Goal: Information Seeking & Learning: Learn about a topic

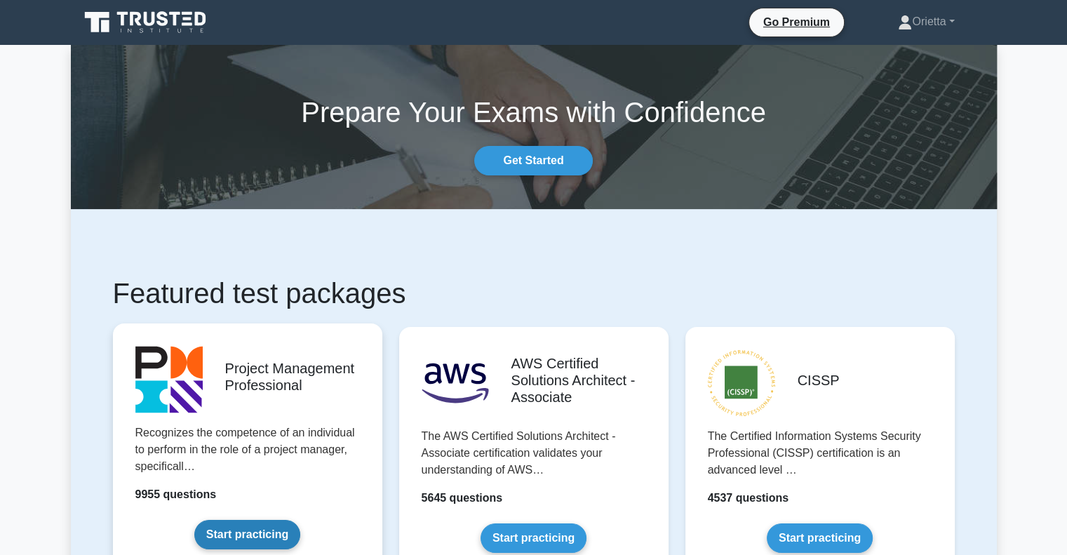
click at [227, 531] on link "Start practicing" at bounding box center [247, 534] width 106 height 29
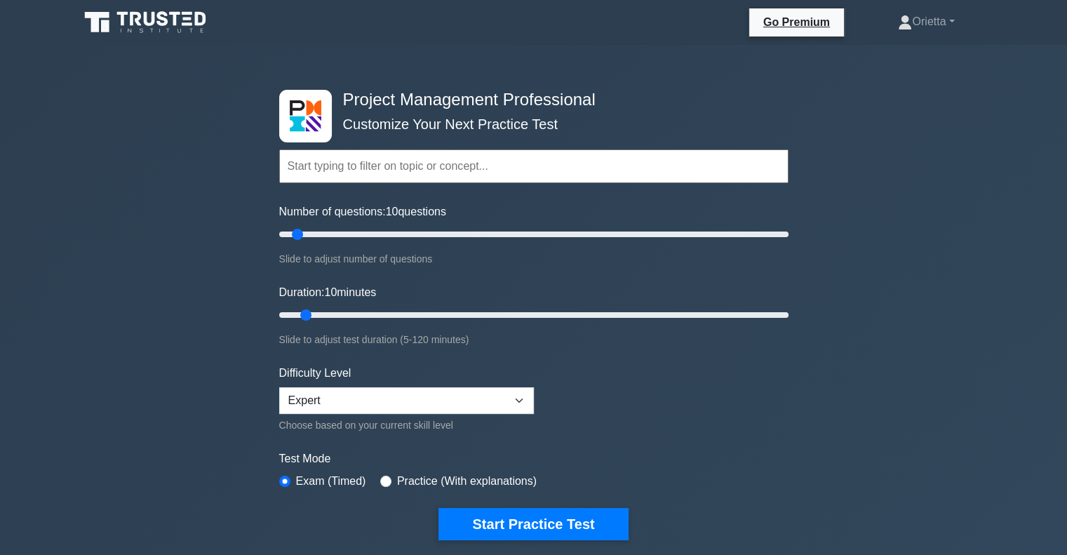
click at [397, 152] on input "text" at bounding box center [534, 166] width 510 height 34
click at [346, 173] on input "text" at bounding box center [534, 166] width 510 height 34
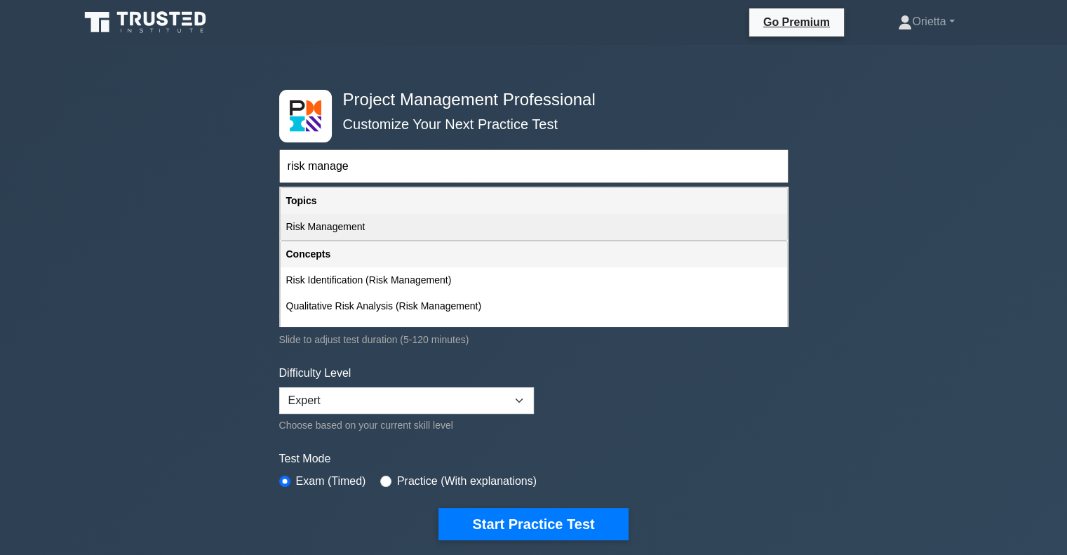
click at [327, 223] on div "Risk Management" at bounding box center [534, 227] width 507 height 26
type input "Risk Management"
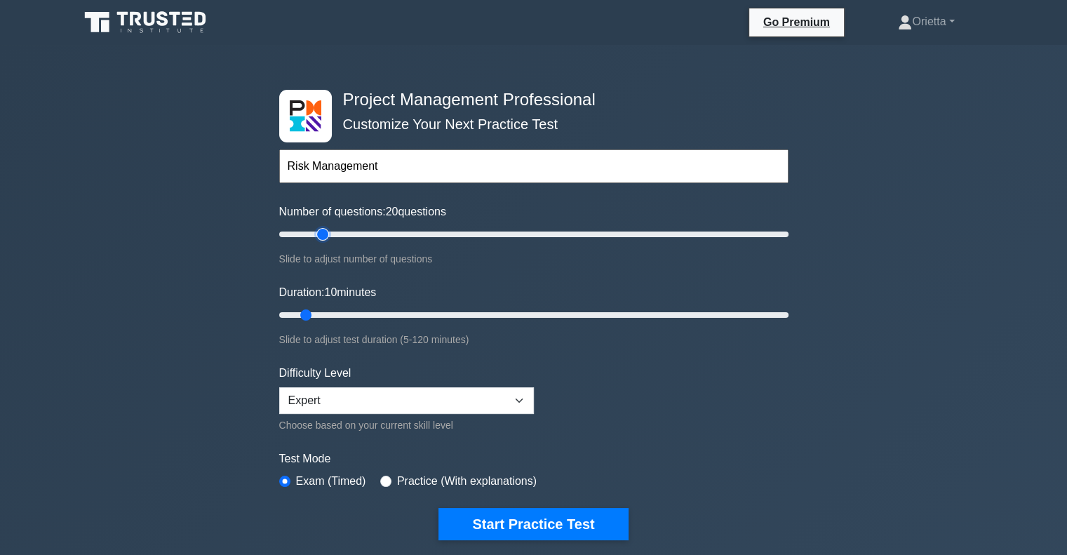
type input "20"
click at [317, 234] on input "Number of questions: 20 questions" at bounding box center [534, 234] width 510 height 17
click at [325, 315] on input "Duration: 15 minutes" at bounding box center [534, 315] width 510 height 17
type input "20"
click at [340, 315] on input "Duration: 20 minutes" at bounding box center [534, 315] width 510 height 17
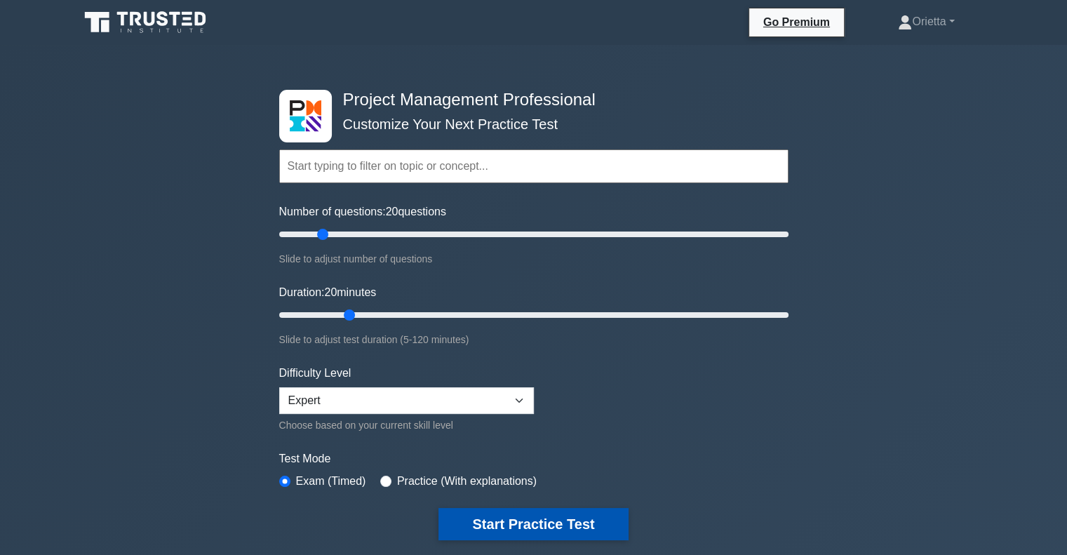
click at [517, 524] on button "Start Practice Test" at bounding box center [533, 524] width 189 height 32
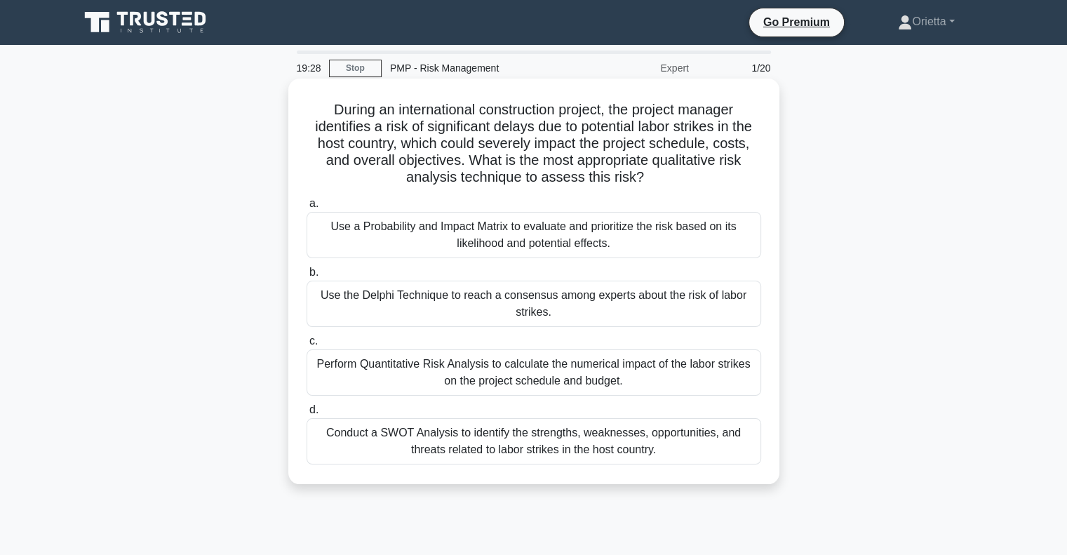
click at [399, 217] on div "Use a Probability and Impact Matrix to evaluate and prioritize the risk based o…" at bounding box center [534, 235] width 455 height 46
click at [307, 208] on input "a. Use a Probability and Impact Matrix to evaluate and prioritize the risk base…" at bounding box center [307, 203] width 0 height 9
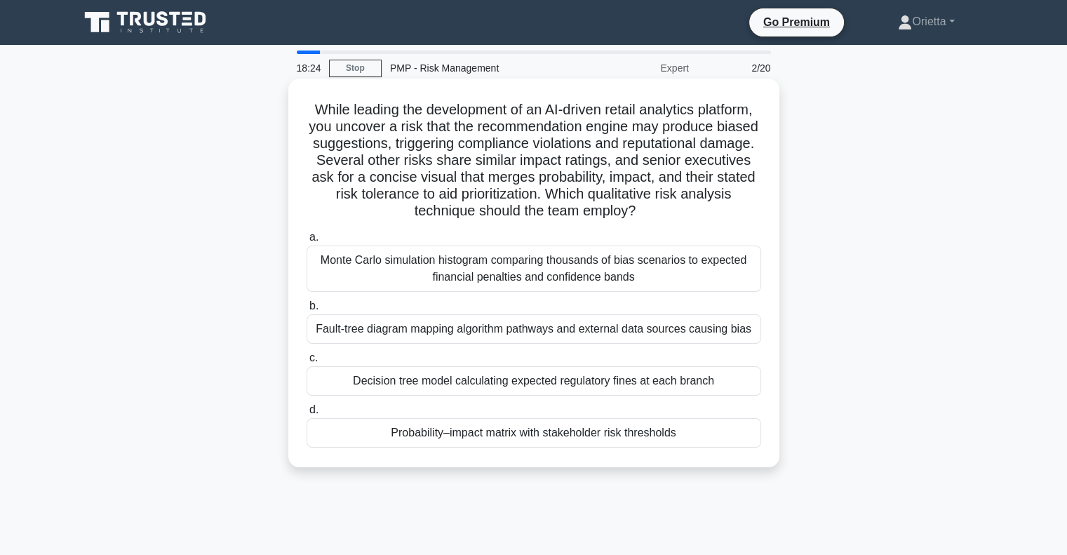
click at [396, 429] on div "Probability–impact matrix with stakeholder risk thresholds" at bounding box center [534, 432] width 455 height 29
click at [307, 415] on input "d. Probability–impact matrix with stakeholder risk thresholds" at bounding box center [307, 410] width 0 height 9
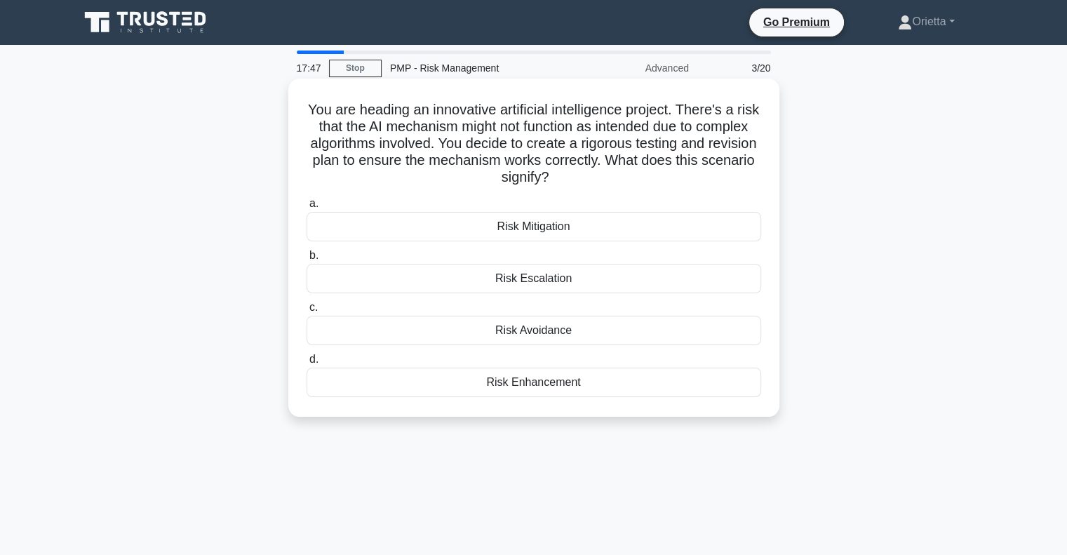
click at [480, 224] on div "Risk Mitigation" at bounding box center [534, 226] width 455 height 29
click at [307, 208] on input "a. Risk Mitigation" at bounding box center [307, 203] width 0 height 9
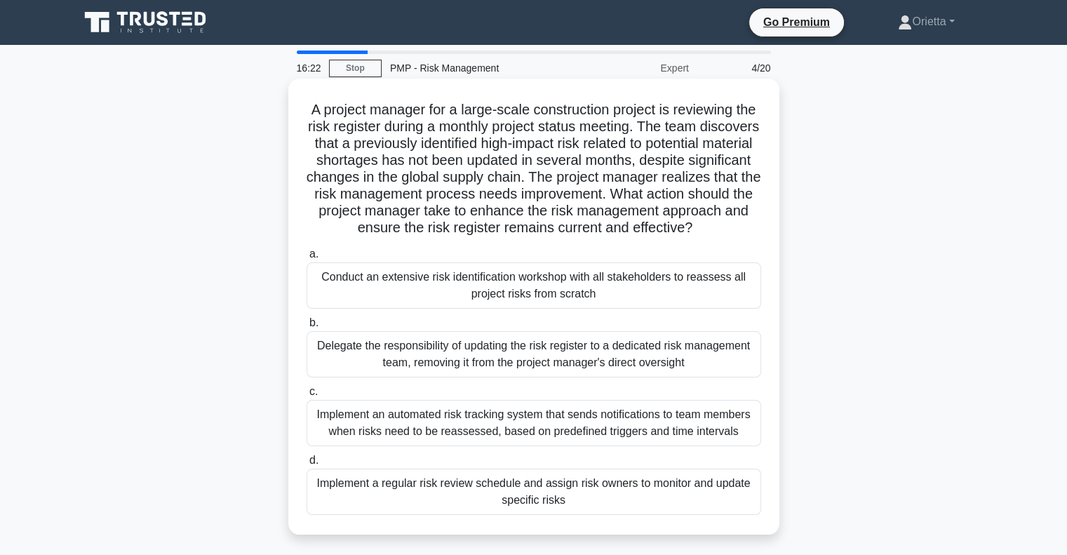
click at [372, 512] on div "Implement a regular risk review schedule and assign risk owners to monitor and …" at bounding box center [534, 492] width 455 height 46
click at [307, 465] on input "d. Implement a regular risk review schedule and assign risk owners to monitor a…" at bounding box center [307, 460] width 0 height 9
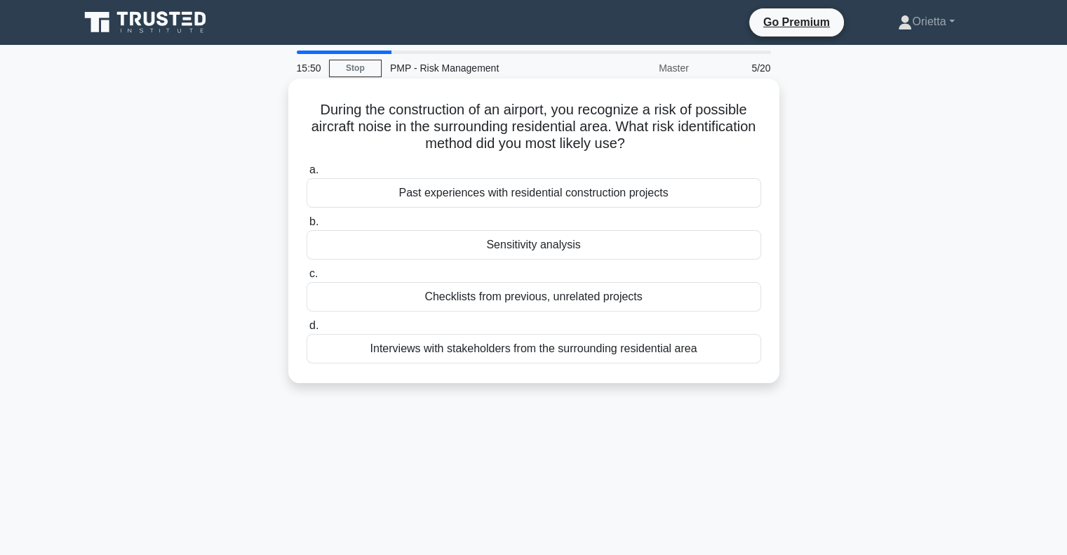
click at [501, 353] on div "Interviews with stakeholders from the surrounding residential area" at bounding box center [534, 348] width 455 height 29
click at [307, 331] on input "d. Interviews with stakeholders from the surrounding residential area" at bounding box center [307, 325] width 0 height 9
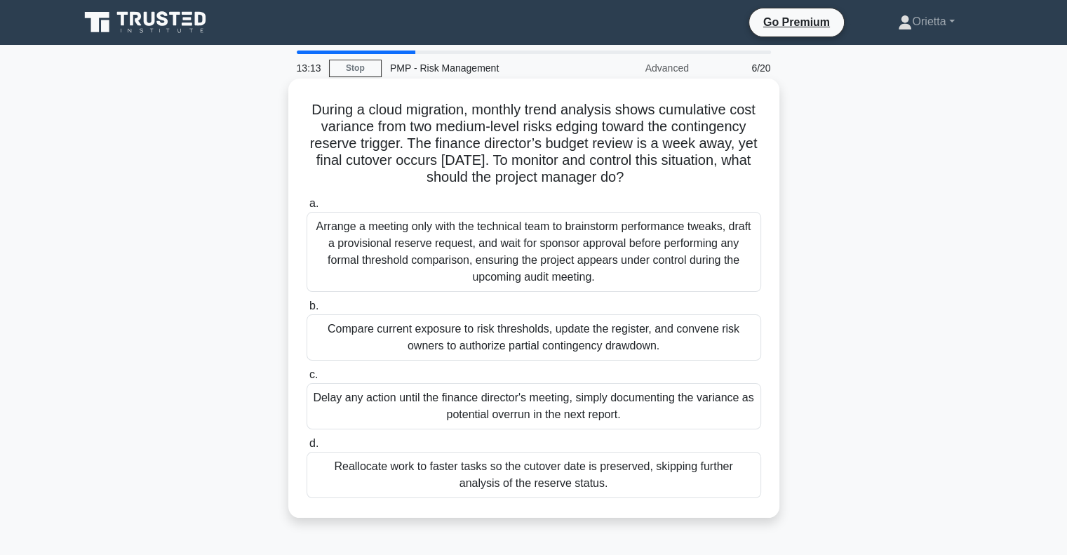
click at [503, 341] on div "Compare current exposure to risk thresholds, update the register, and convene r…" at bounding box center [534, 337] width 455 height 46
click at [307, 311] on input "b. Compare current exposure to risk thresholds, update the register, and conven…" at bounding box center [307, 306] width 0 height 9
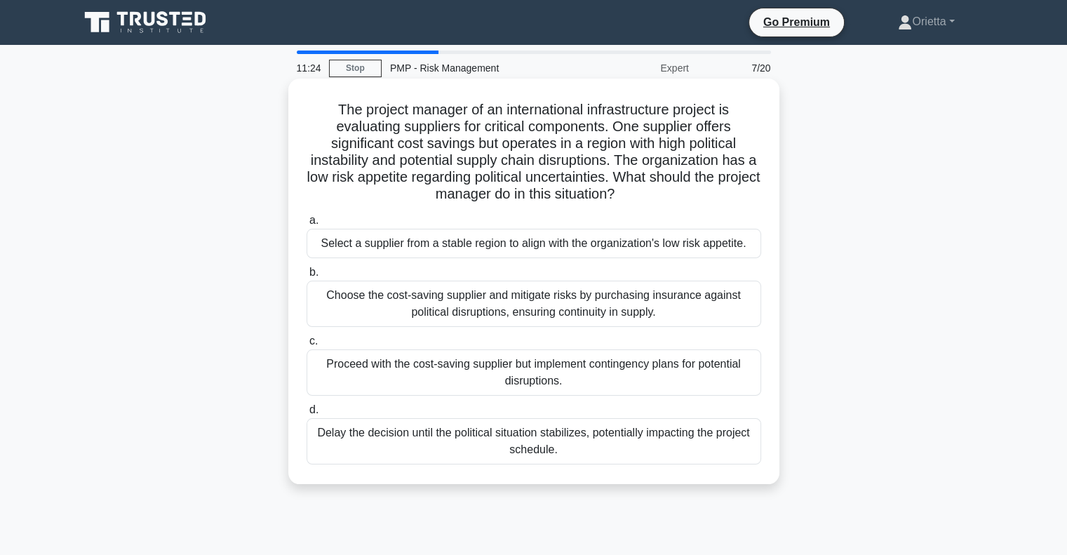
click at [489, 379] on div "Proceed with the cost-saving supplier but implement contingency plans for poten…" at bounding box center [534, 373] width 455 height 46
click at [307, 346] on input "c. Proceed with the cost-saving supplier but implement contingency plans for po…" at bounding box center [307, 341] width 0 height 9
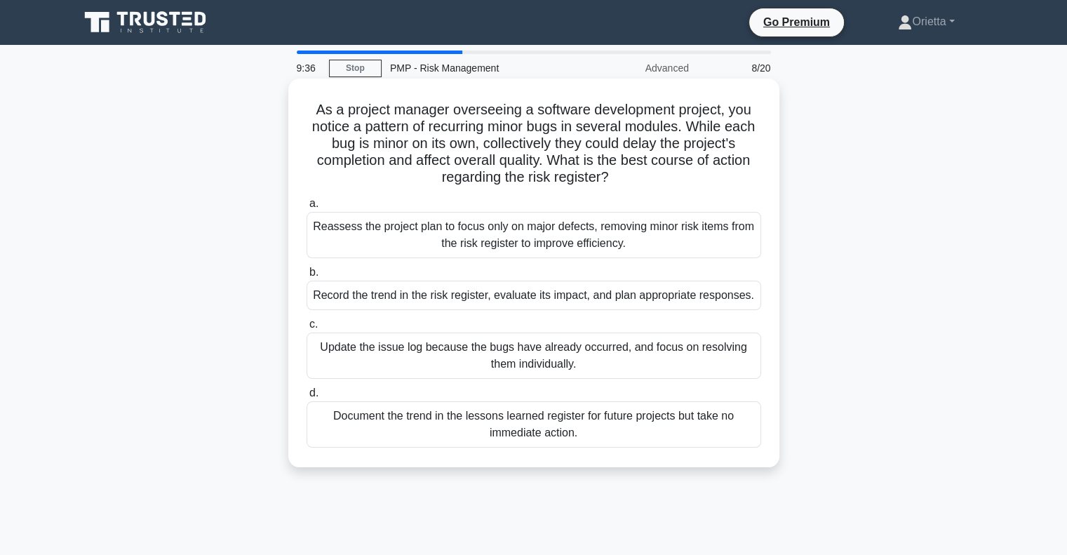
click at [496, 350] on div "Update the issue log because the bugs have already occurred, and focus on resol…" at bounding box center [534, 356] width 455 height 46
click at [307, 329] on input "c. Update the issue log because the bugs have already occurred, and focus on re…" at bounding box center [307, 324] width 0 height 9
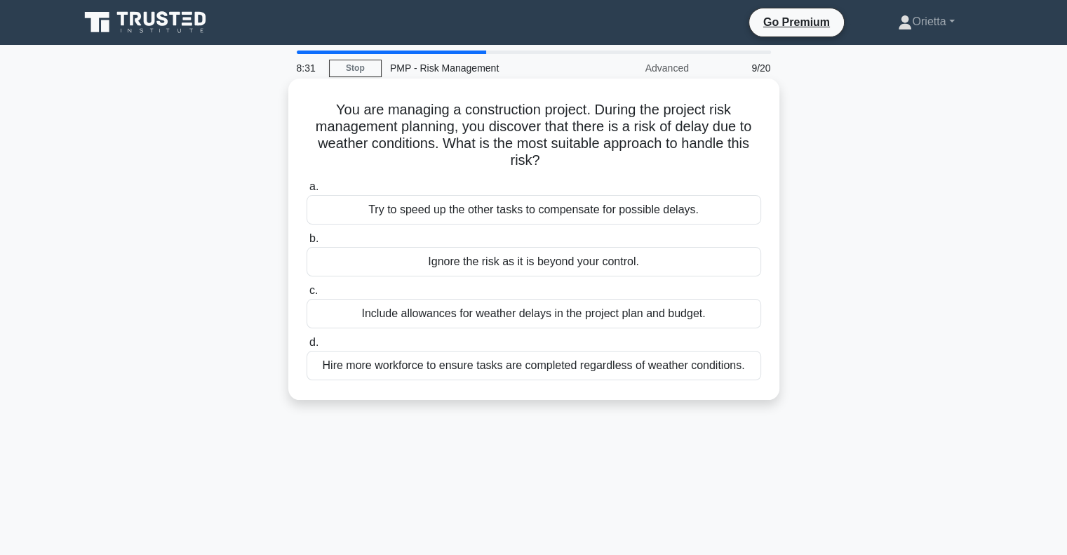
click at [493, 308] on div "Include allowances for weather delays in the project plan and budget." at bounding box center [534, 313] width 455 height 29
click at [307, 295] on input "c. Include allowances for weather delays in the project plan and budget." at bounding box center [307, 290] width 0 height 9
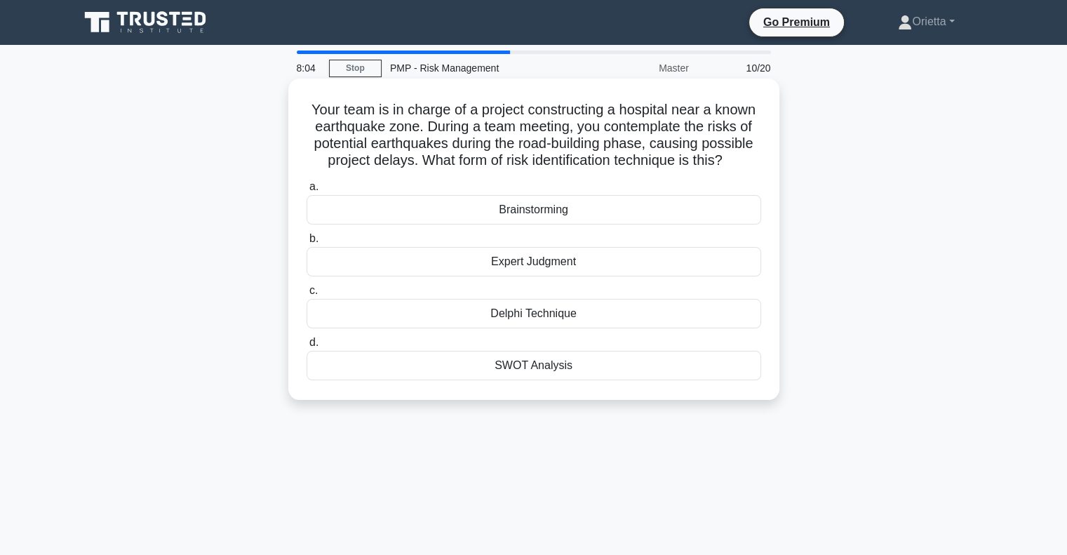
click at [515, 264] on div "Expert Judgment" at bounding box center [534, 261] width 455 height 29
click at [307, 244] on input "b. Expert Judgment" at bounding box center [307, 238] width 0 height 9
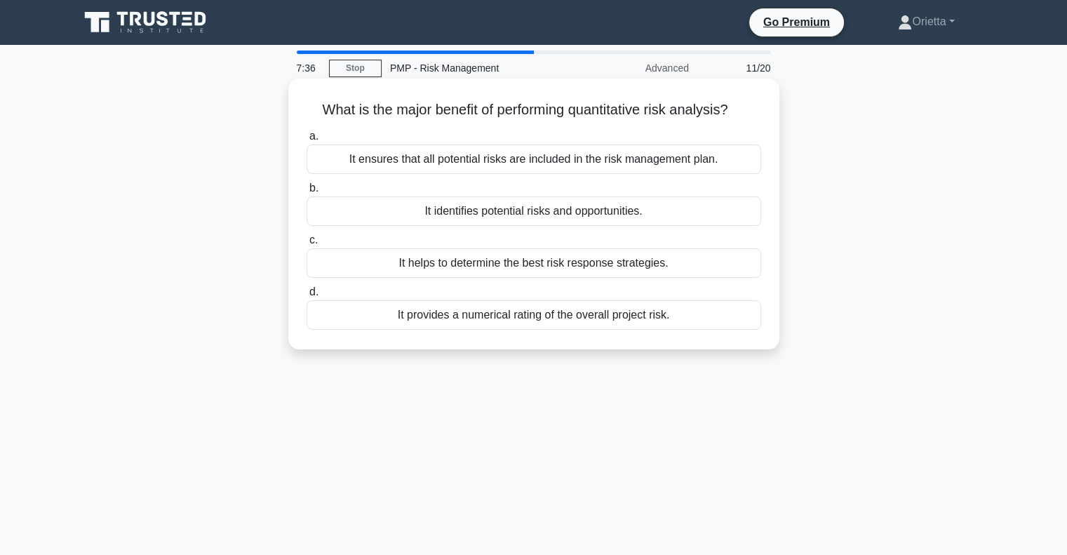
click at [531, 210] on div "It identifies potential risks and opportunities." at bounding box center [534, 211] width 455 height 29
click at [307, 193] on input "b. It identifies potential risks and opportunities." at bounding box center [307, 188] width 0 height 9
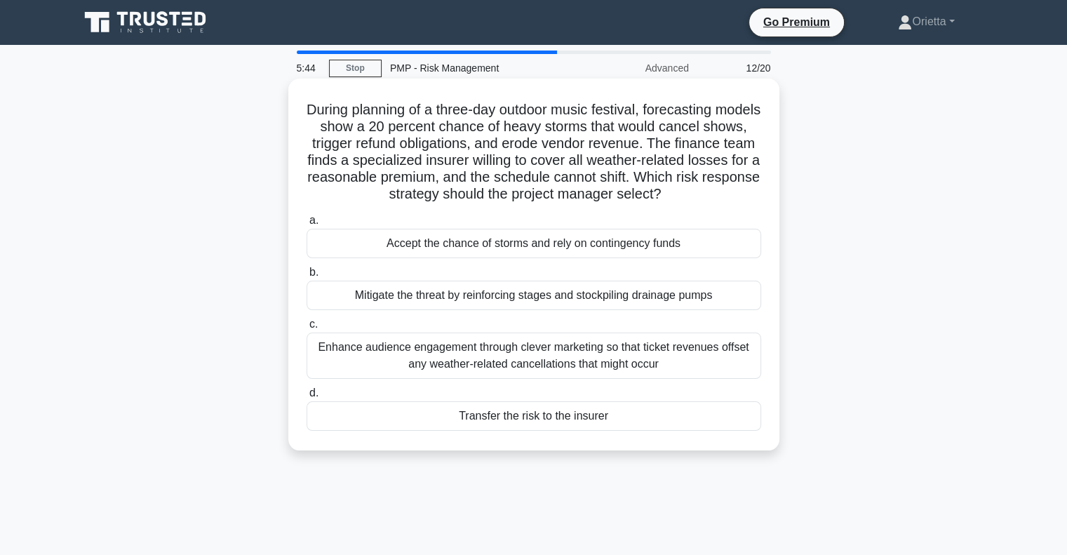
click at [449, 417] on div "Transfer the risk to the insurer" at bounding box center [534, 415] width 455 height 29
click at [307, 398] on input "d. Transfer the risk to the insurer" at bounding box center [307, 393] width 0 height 9
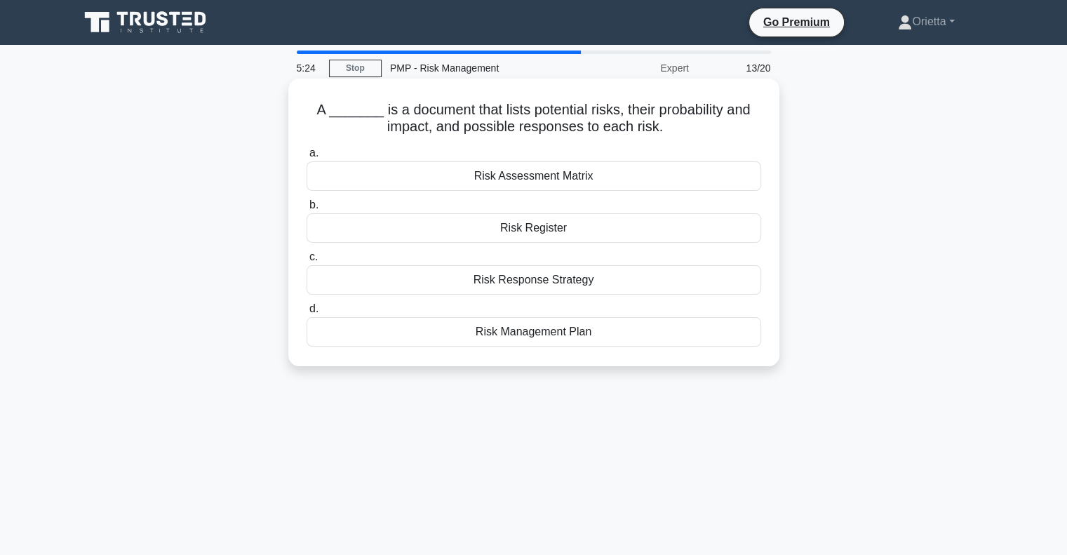
click at [540, 169] on div "Risk Assessment Matrix" at bounding box center [534, 175] width 455 height 29
click at [307, 158] on input "a. Risk Assessment Matrix" at bounding box center [307, 153] width 0 height 9
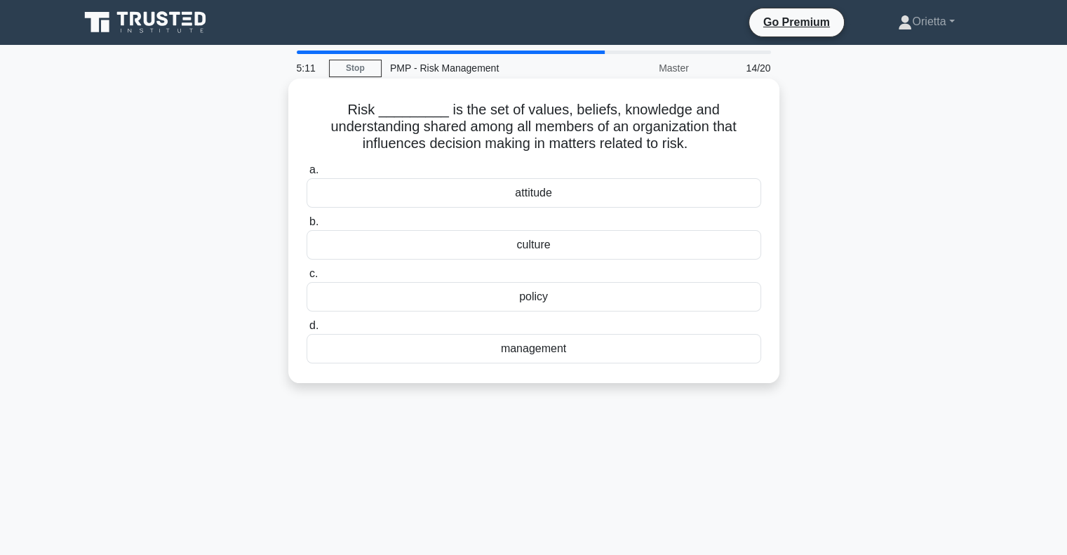
click at [556, 253] on div "culture" at bounding box center [534, 244] width 455 height 29
click at [307, 227] on input "b. culture" at bounding box center [307, 222] width 0 height 9
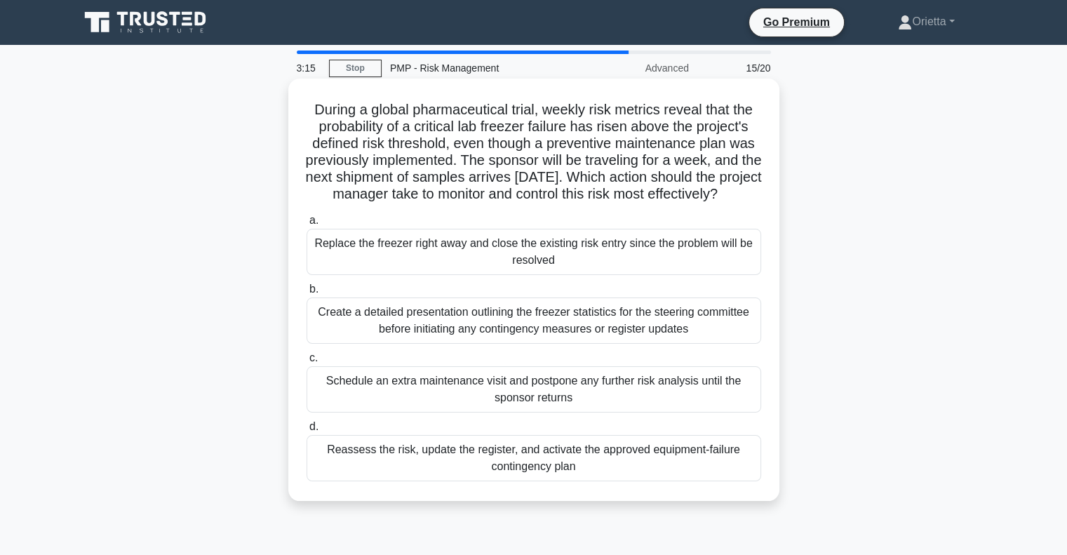
click at [505, 481] on div "Reassess the risk, update the register, and activate the approved equipment-fai…" at bounding box center [534, 458] width 455 height 46
click at [307, 432] on input "d. Reassess the risk, update the register, and activate the approved equipment-…" at bounding box center [307, 427] width 0 height 9
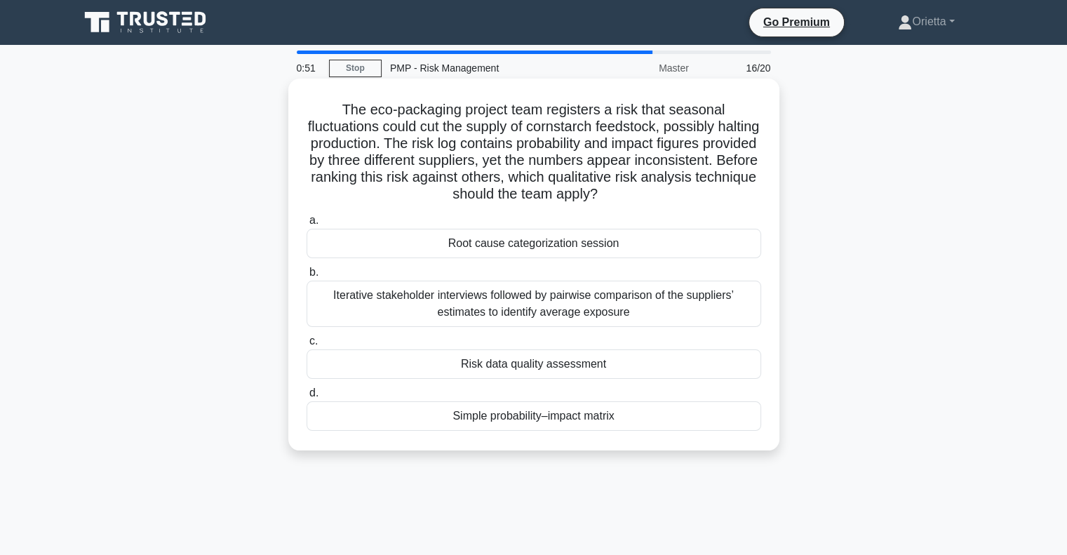
click at [538, 437] on div "The eco-packaging project team registers a risk that seasonal fluctuations coul…" at bounding box center [534, 264] width 480 height 361
click at [544, 426] on div "Simple probability–impact matrix" at bounding box center [534, 415] width 455 height 29
click at [307, 398] on input "d. Simple probability–impact matrix" at bounding box center [307, 393] width 0 height 9
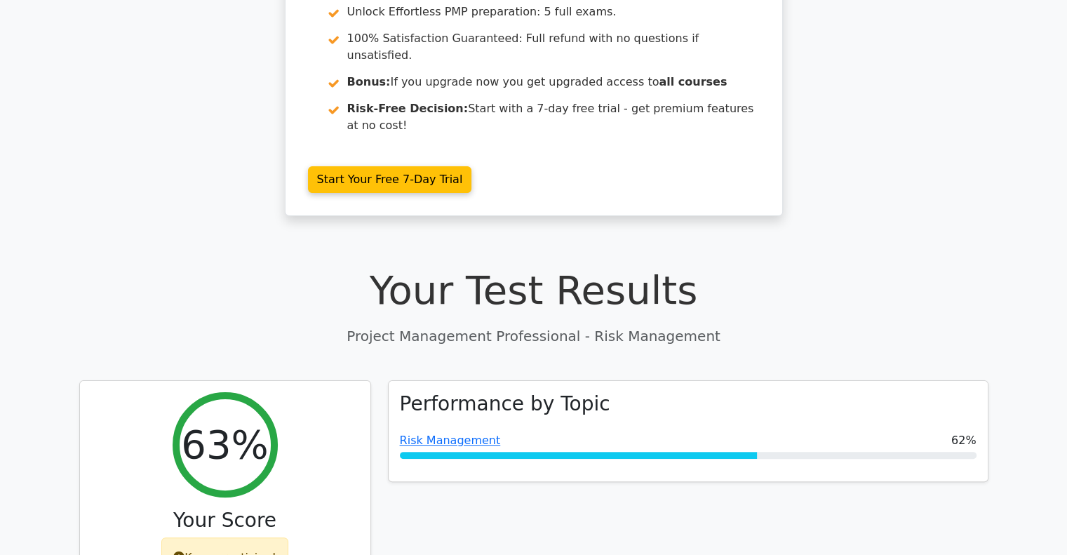
scroll to position [262, 0]
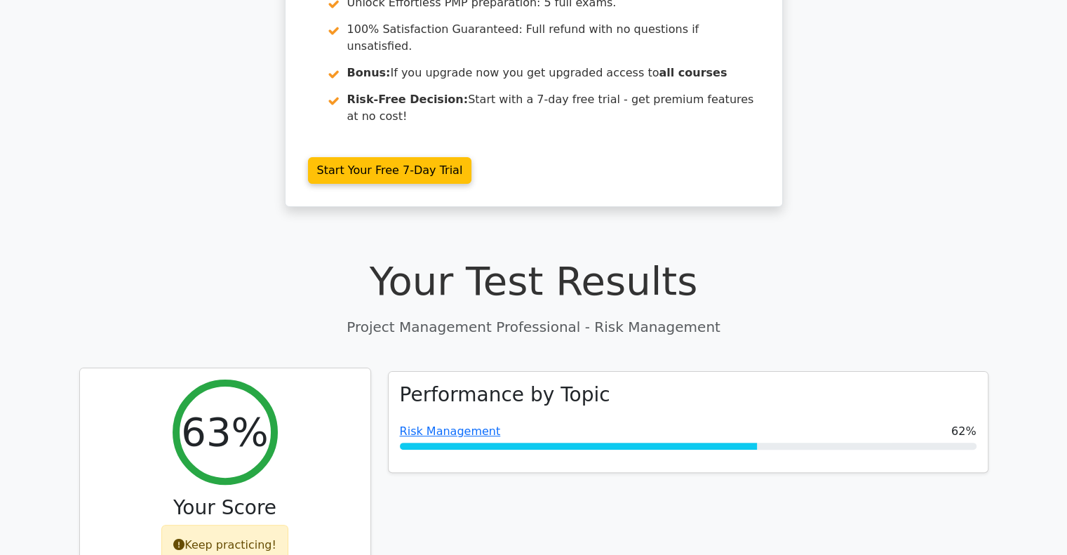
click at [217, 525] on div "Keep practicing!" at bounding box center [224, 545] width 127 height 41
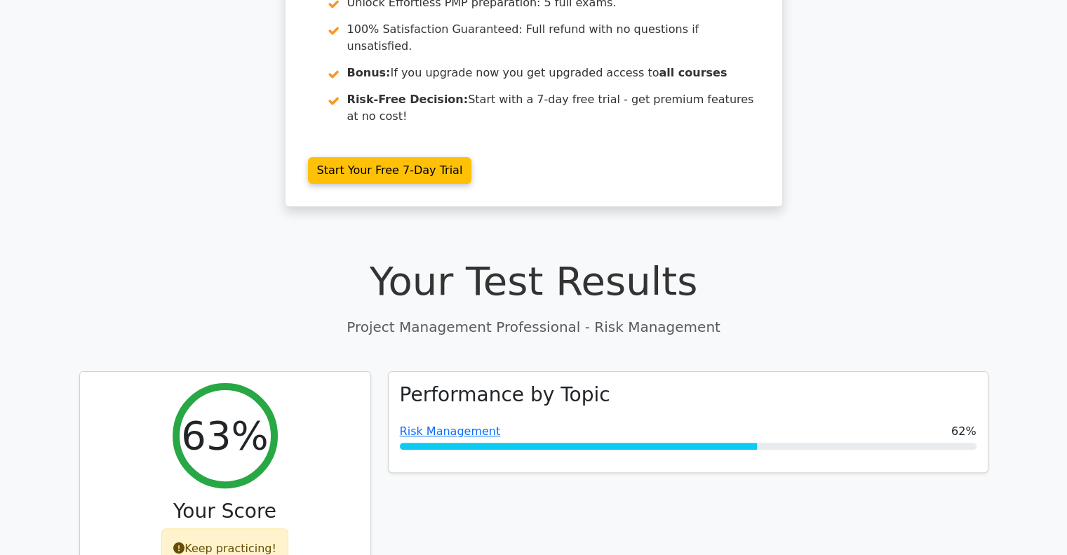
scroll to position [0, 0]
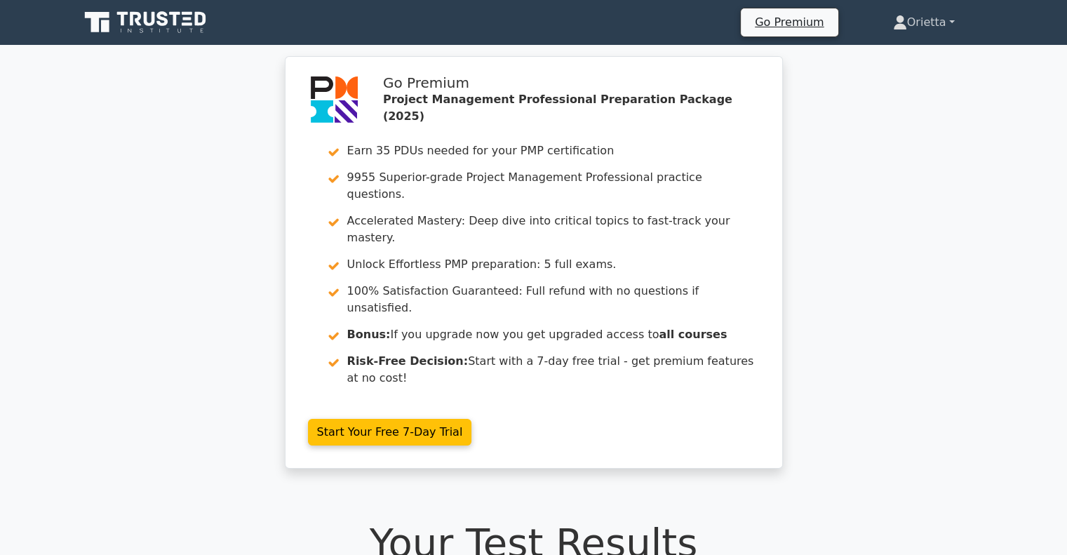
click at [903, 30] on link "Orietta" at bounding box center [924, 22] width 129 height 28
click at [919, 13] on link "Orietta" at bounding box center [924, 22] width 129 height 28
click at [916, 26] on link "Orietta" at bounding box center [924, 22] width 129 height 28
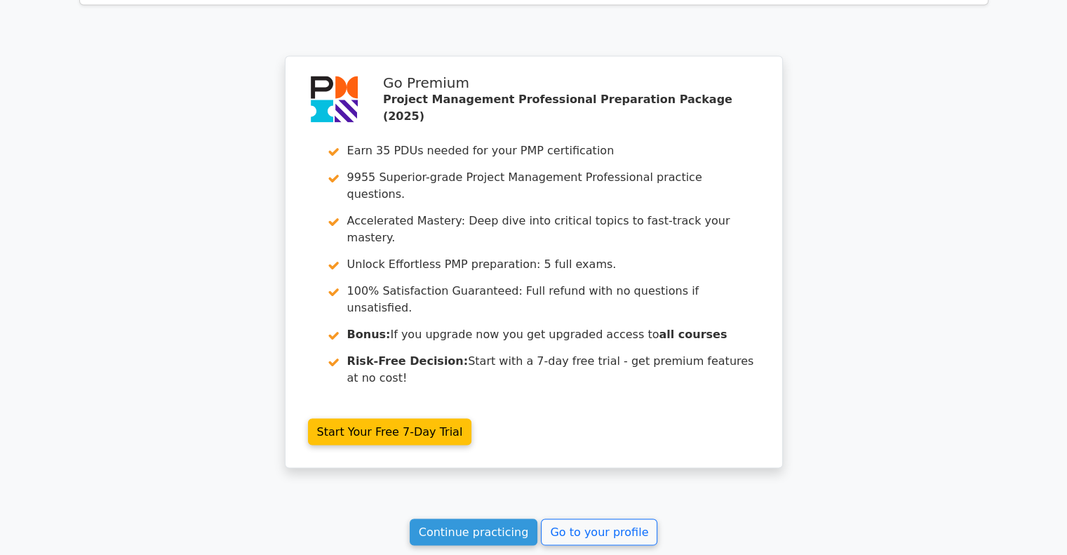
scroll to position [2622, 0]
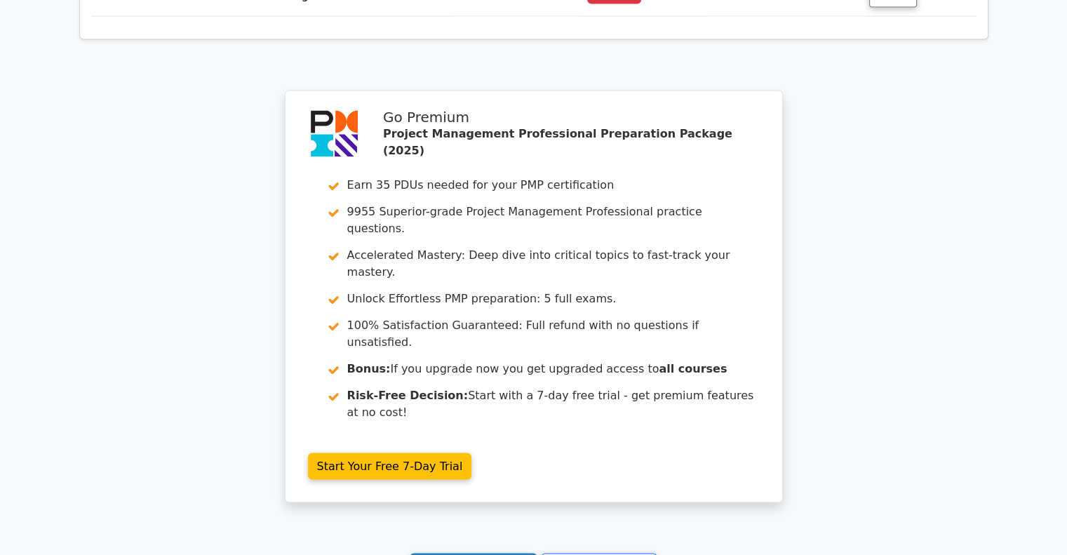
click at [523, 553] on link "Continue practicing" at bounding box center [474, 566] width 128 height 27
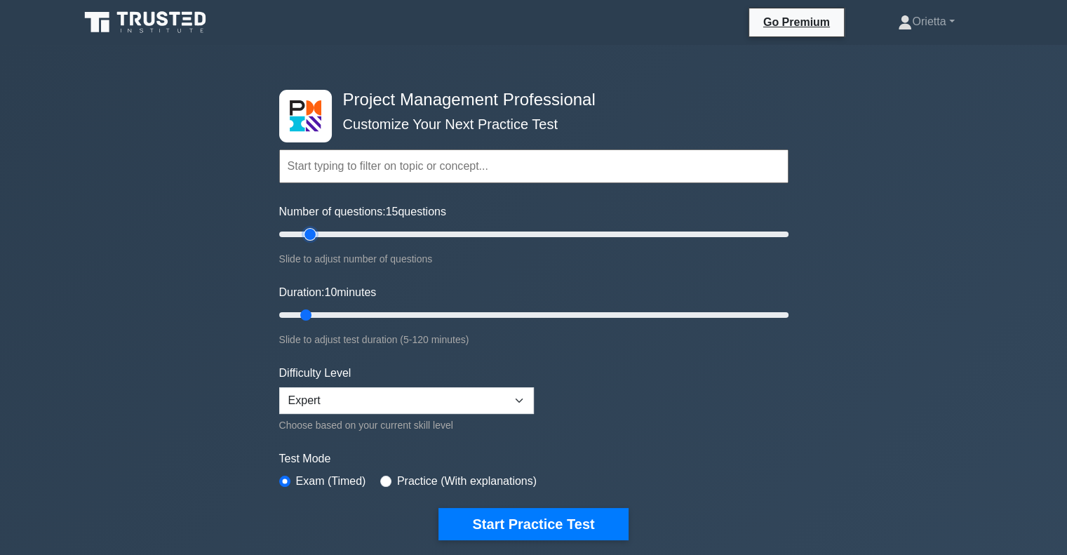
click at [314, 231] on input "Number of questions: 15 questions" at bounding box center [534, 234] width 510 height 17
type input "20"
click at [324, 233] on input "Number of questions: 20 questions" at bounding box center [534, 234] width 510 height 17
click at [324, 314] on input "Duration: 15 minutes" at bounding box center [534, 315] width 510 height 17
click at [334, 314] on input "Duration: 15 minutes" at bounding box center [534, 315] width 510 height 17
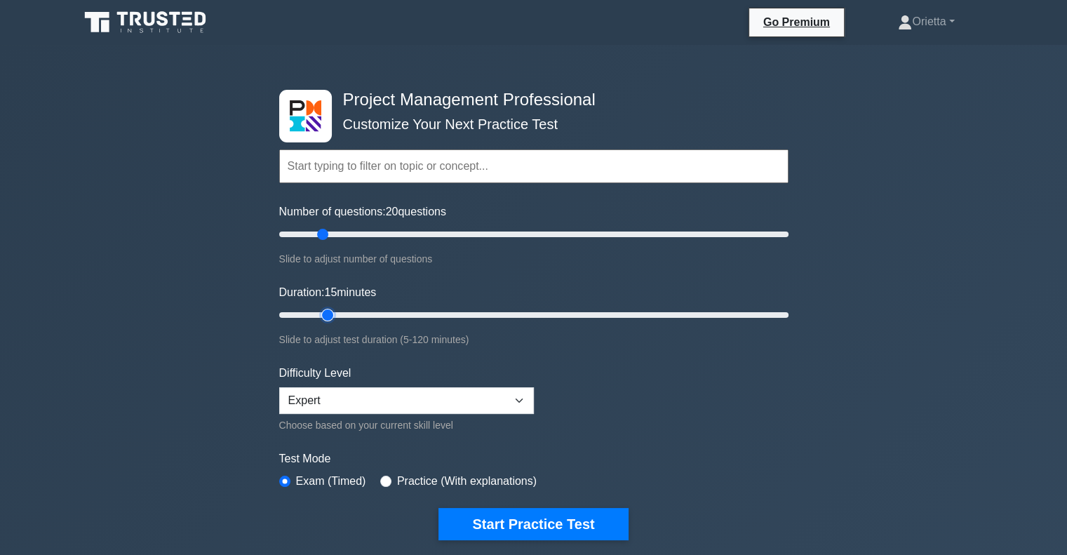
click at [338, 311] on input "Duration: 15 minutes" at bounding box center [534, 315] width 510 height 17
drag, startPoint x: 328, startPoint y: 311, endPoint x: 341, endPoint y: 310, distance: 12.7
type input "20"
click at [341, 310] on input "Duration: 20 minutes" at bounding box center [534, 315] width 510 height 17
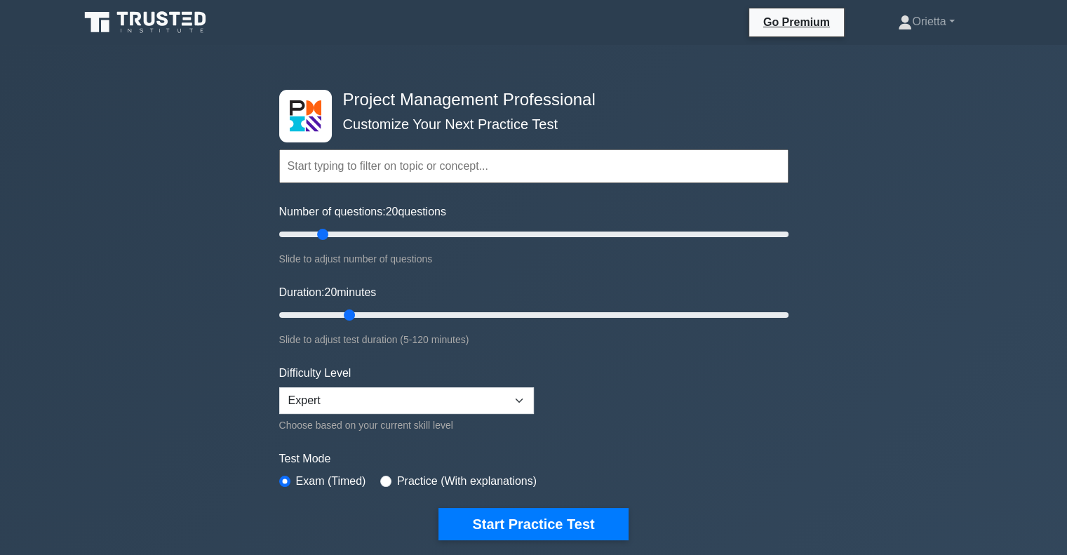
click at [390, 168] on input "text" at bounding box center [534, 166] width 510 height 34
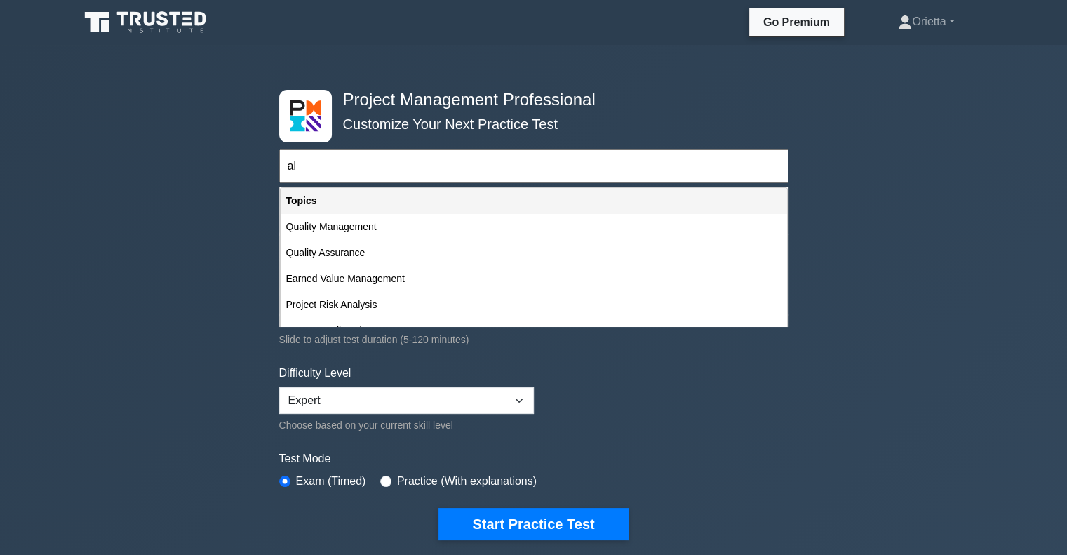
type input "a"
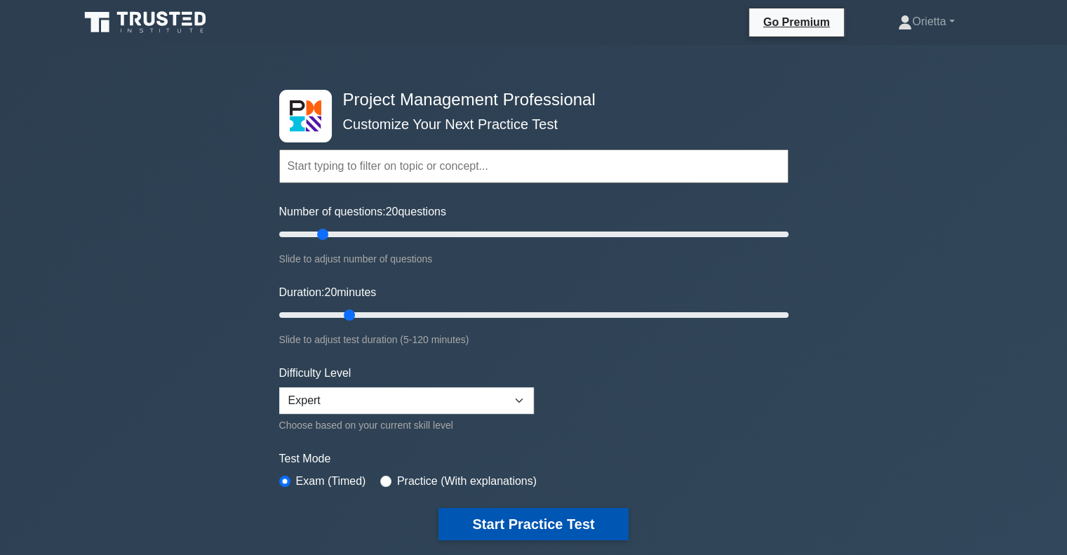
click at [492, 519] on button "Start Practice Test" at bounding box center [533, 524] width 189 height 32
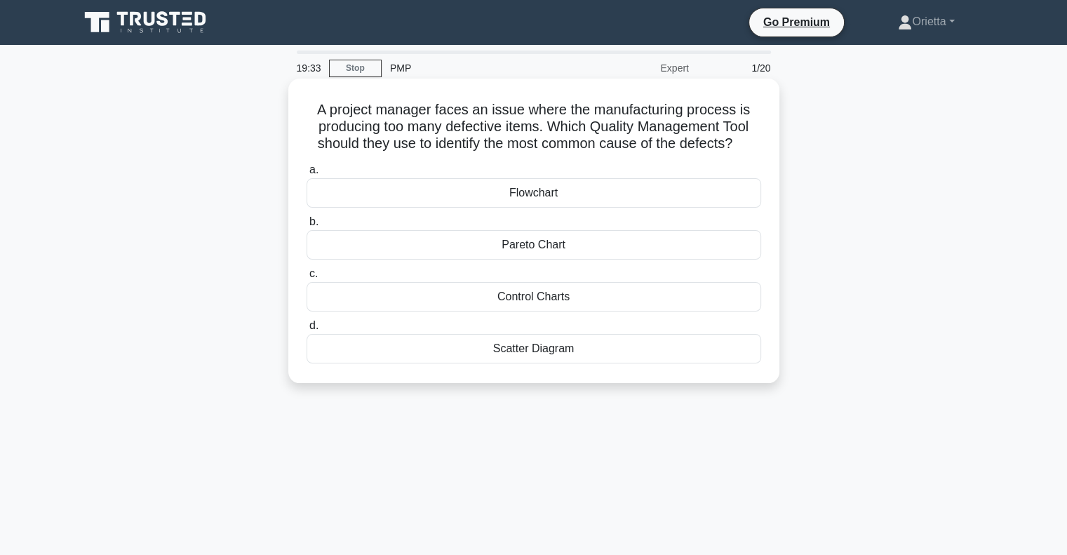
click at [452, 357] on div "Scatter Diagram" at bounding box center [534, 348] width 455 height 29
click at [307, 331] on input "d. Scatter Diagram" at bounding box center [307, 325] width 0 height 9
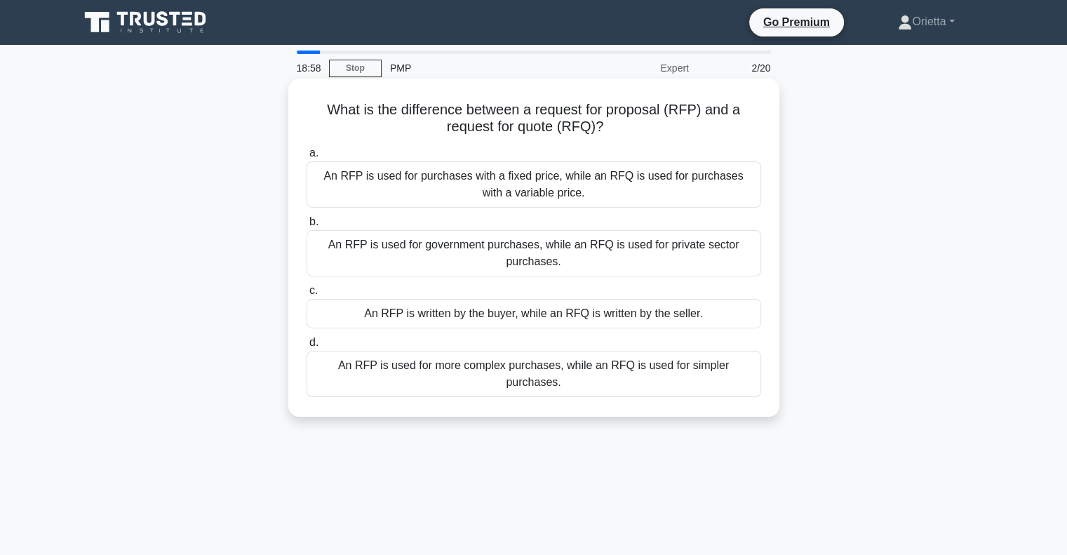
click at [453, 168] on div "An RFP is used for purchases with a fixed price, while an RFQ is used for purch…" at bounding box center [534, 184] width 455 height 46
click at [307, 158] on input "a. An RFP is used for purchases with a fixed price, while an RFQ is used for pu…" at bounding box center [307, 153] width 0 height 9
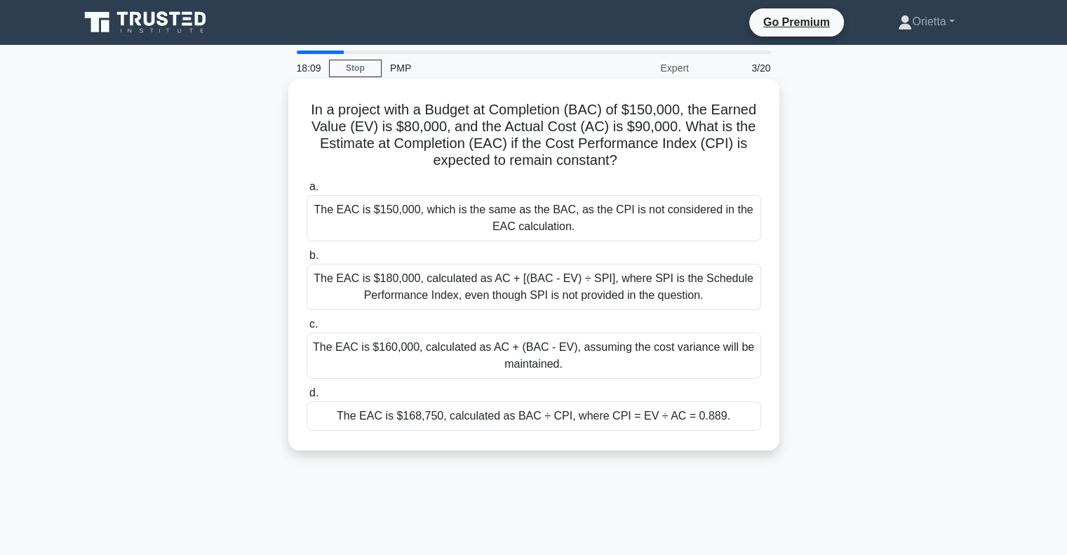
click at [353, 410] on div "The EAC is $168,750, calculated as BAC ÷ CPI, where CPI = EV ÷ AC = 0.889." at bounding box center [534, 415] width 455 height 29
click at [307, 398] on input "d. The EAC is $168,750, calculated as BAC ÷ CPI, where CPI = EV ÷ AC = 0.889." at bounding box center [307, 393] width 0 height 9
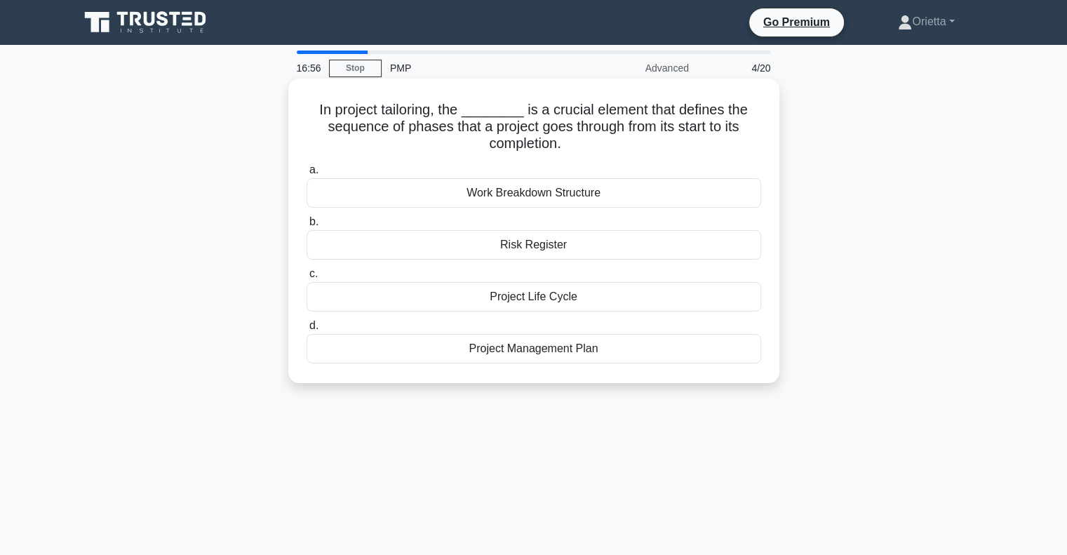
click at [494, 354] on div "Project Management Plan" at bounding box center [534, 348] width 455 height 29
click at [307, 331] on input "d. Project Management Plan" at bounding box center [307, 325] width 0 height 9
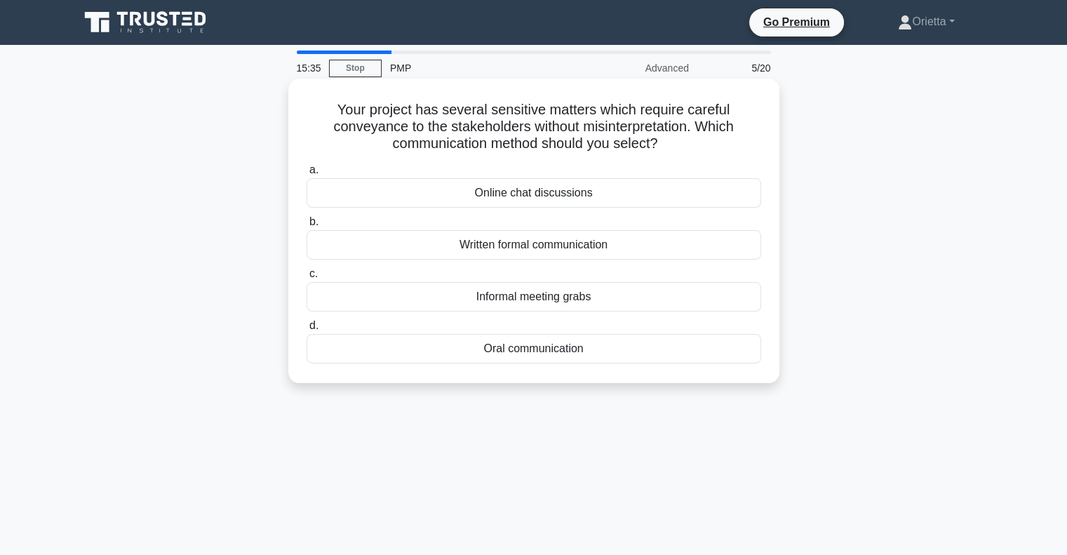
click at [531, 246] on div "Written formal communication" at bounding box center [534, 244] width 455 height 29
click at [307, 227] on input "b. Written formal communication" at bounding box center [307, 222] width 0 height 9
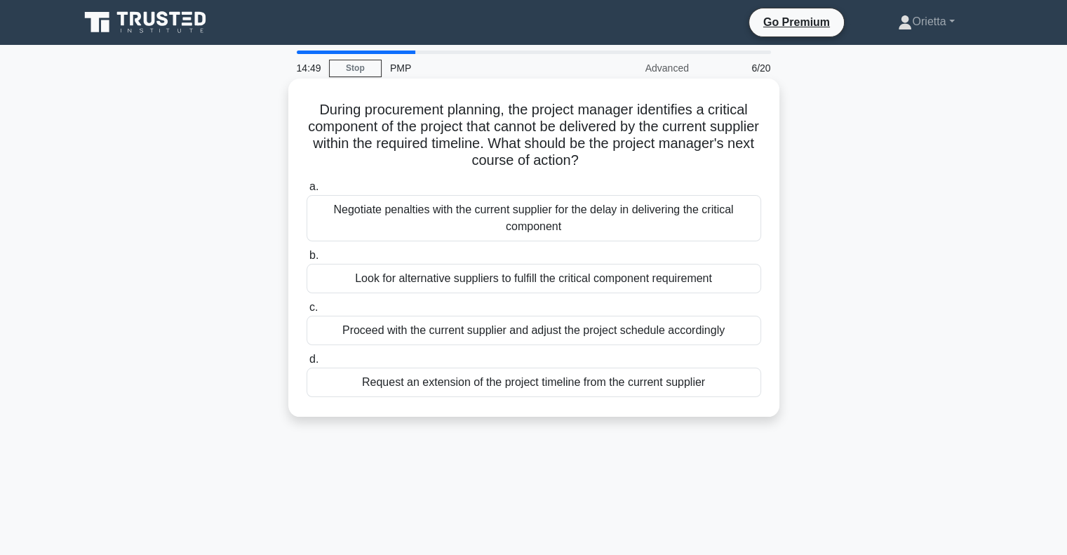
click at [503, 211] on div "Negotiate penalties with the current supplier for the delay in delivering the c…" at bounding box center [534, 218] width 455 height 46
click at [307, 192] on input "a. Negotiate penalties with the current supplier for the delay in delivering th…" at bounding box center [307, 186] width 0 height 9
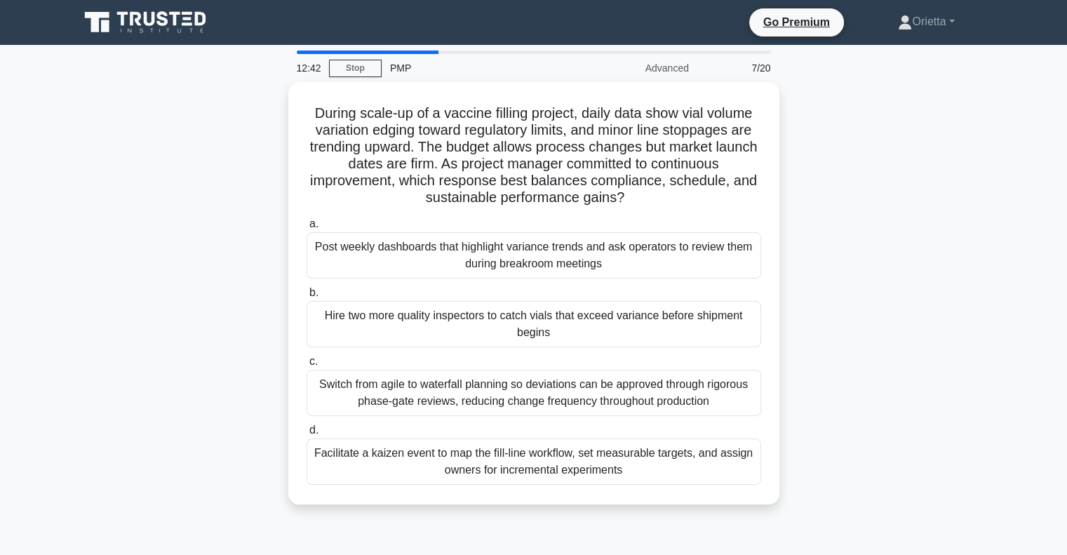
click at [1, 69] on main "12:42 Stop PMP Advanced 7/20 During scale-up of a vaccine filling project, dail…" at bounding box center [533, 401] width 1067 height 713
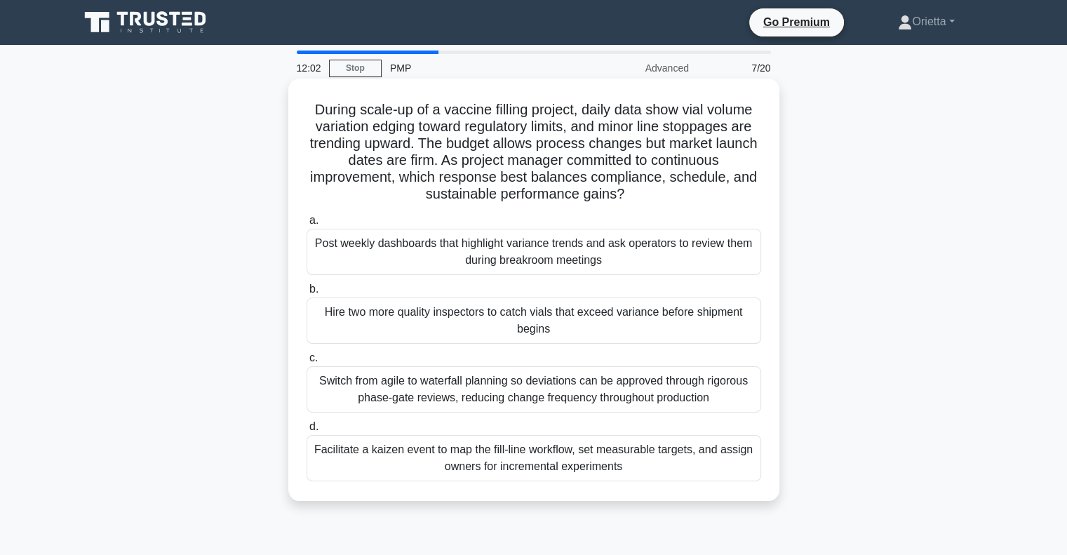
click at [524, 469] on div "Facilitate a kaizen event to map the fill-line workflow, set measurable targets…" at bounding box center [534, 458] width 455 height 46
click at [307, 432] on input "d. Facilitate a kaizen event to map the fill-line workflow, set measurable targ…" at bounding box center [307, 427] width 0 height 9
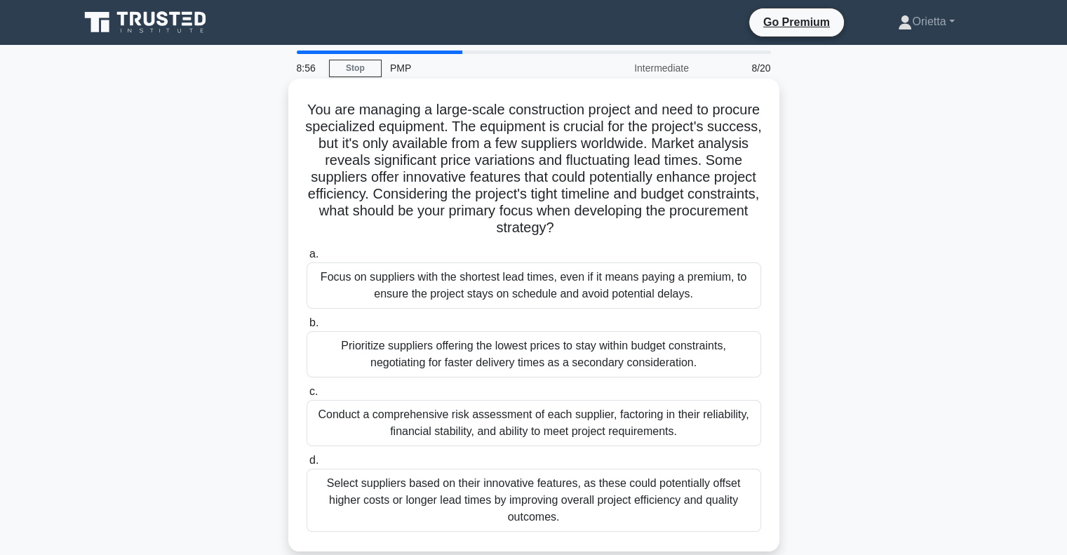
click at [444, 429] on div "Conduct a comprehensive risk assessment of each supplier, factoring in their re…" at bounding box center [534, 423] width 455 height 46
click at [307, 397] on input "c. Conduct a comprehensive risk assessment of each supplier, factoring in their…" at bounding box center [307, 391] width 0 height 9
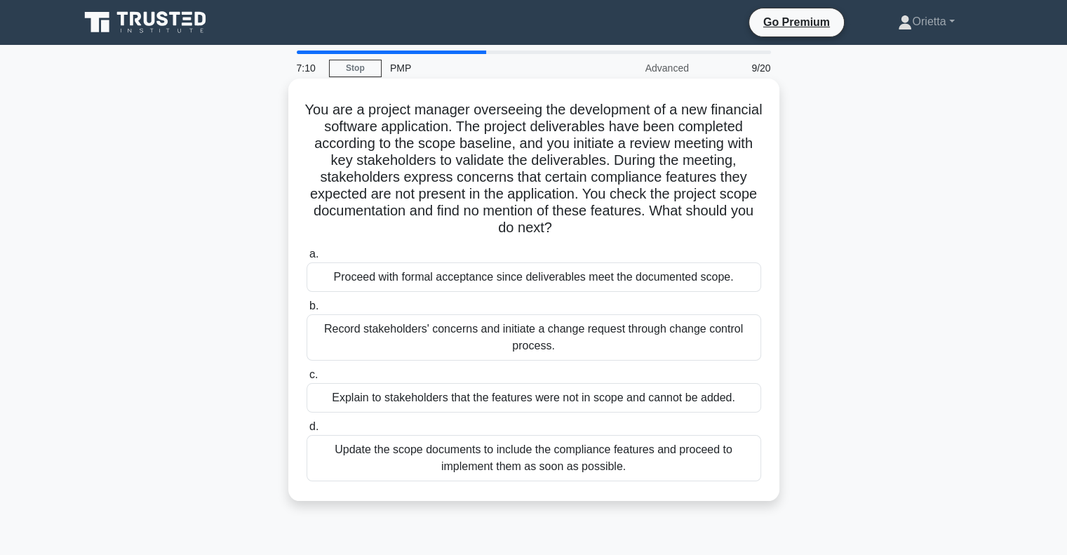
click at [500, 400] on div "Explain to stakeholders that the features were not in scope and cannot be added." at bounding box center [534, 397] width 455 height 29
click at [307, 380] on input "c. Explain to stakeholders that the features were not in scope and cannot be ad…" at bounding box center [307, 375] width 0 height 9
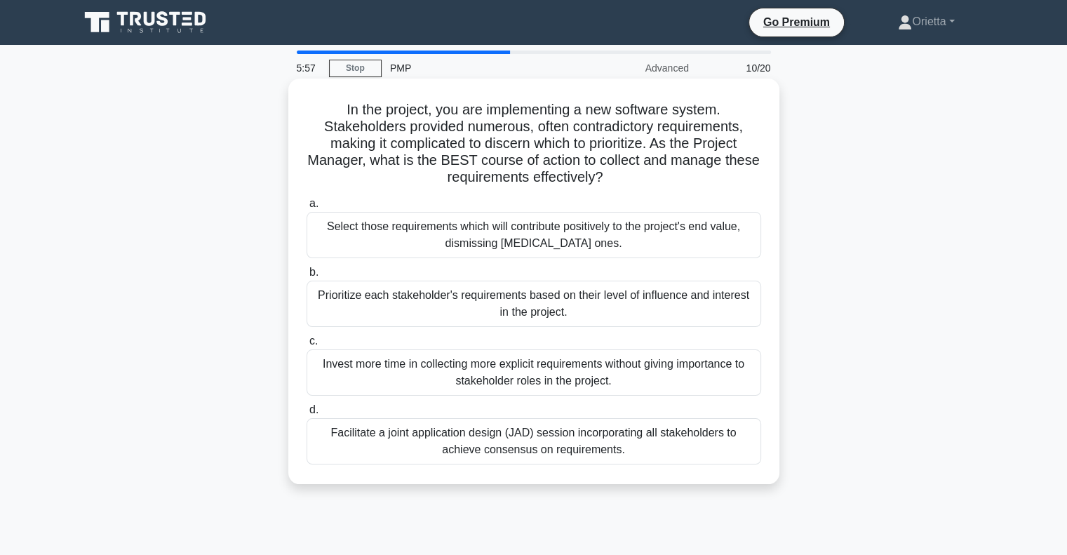
click at [740, 298] on div "Prioritize each stakeholder's requirements based on their level of influence an…" at bounding box center [534, 304] width 455 height 46
click at [307, 277] on input "b. Prioritize each stakeholder's requirements based on their level of influence…" at bounding box center [307, 272] width 0 height 9
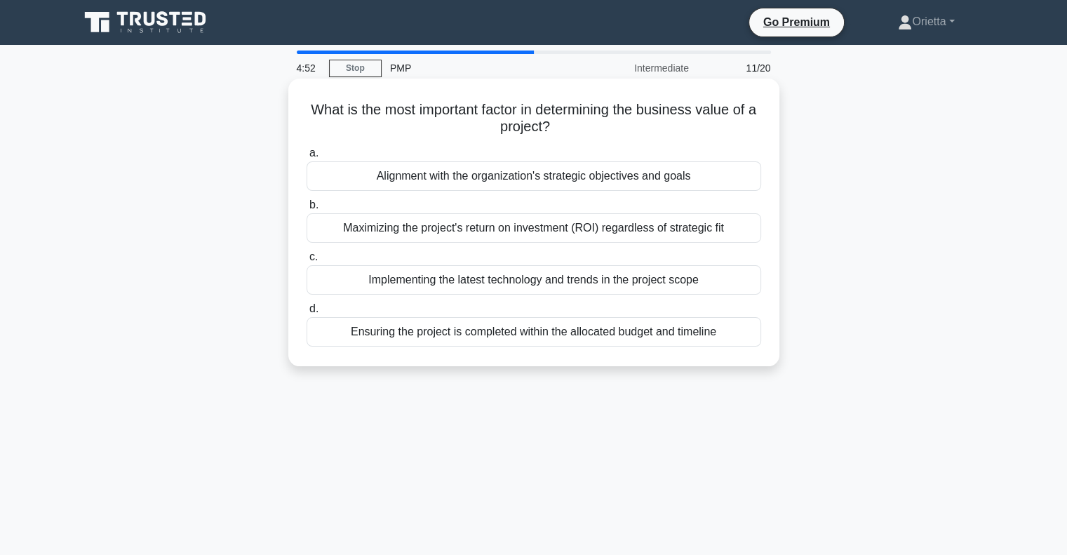
click at [543, 232] on div "Maximizing the project's return on investment (ROI) regardless of strategic fit" at bounding box center [534, 227] width 455 height 29
click at [307, 210] on input "b. Maximizing the project's return on investment (ROI) regardless of strategic …" at bounding box center [307, 205] width 0 height 9
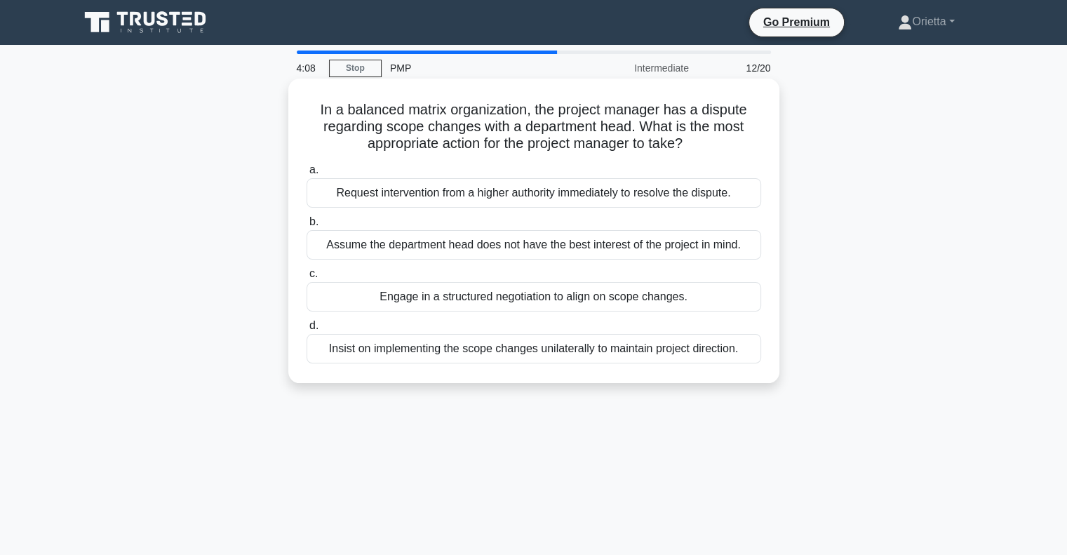
click at [452, 199] on div "Request intervention from a higher authority immediately to resolve the dispute." at bounding box center [534, 192] width 455 height 29
click at [307, 175] on input "a. Request intervention from a higher authority immediately to resolve the disp…" at bounding box center [307, 170] width 0 height 9
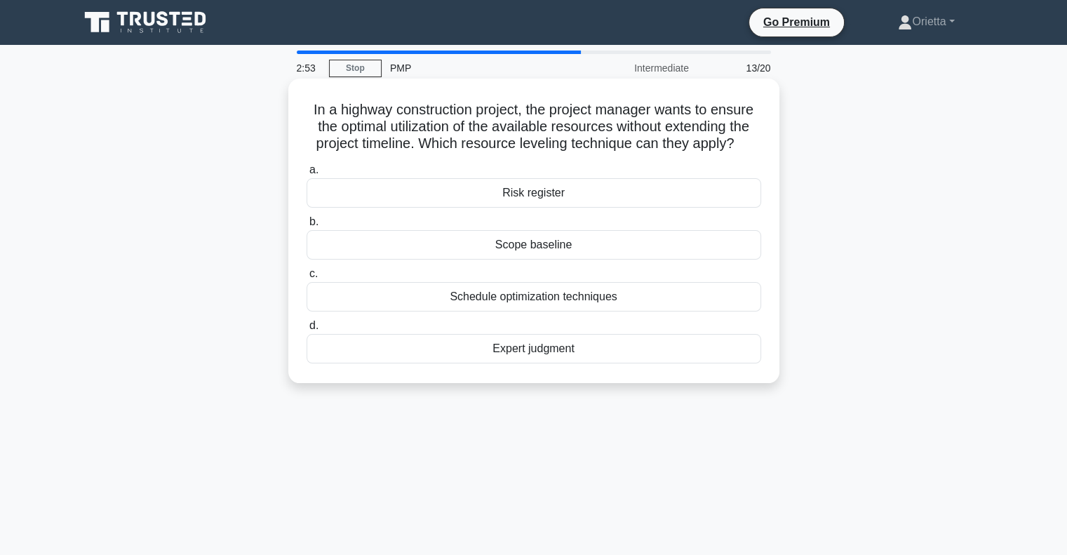
click at [574, 305] on div "Schedule optimization techniques" at bounding box center [534, 296] width 455 height 29
click at [307, 279] on input "c. Schedule optimization techniques" at bounding box center [307, 274] width 0 height 9
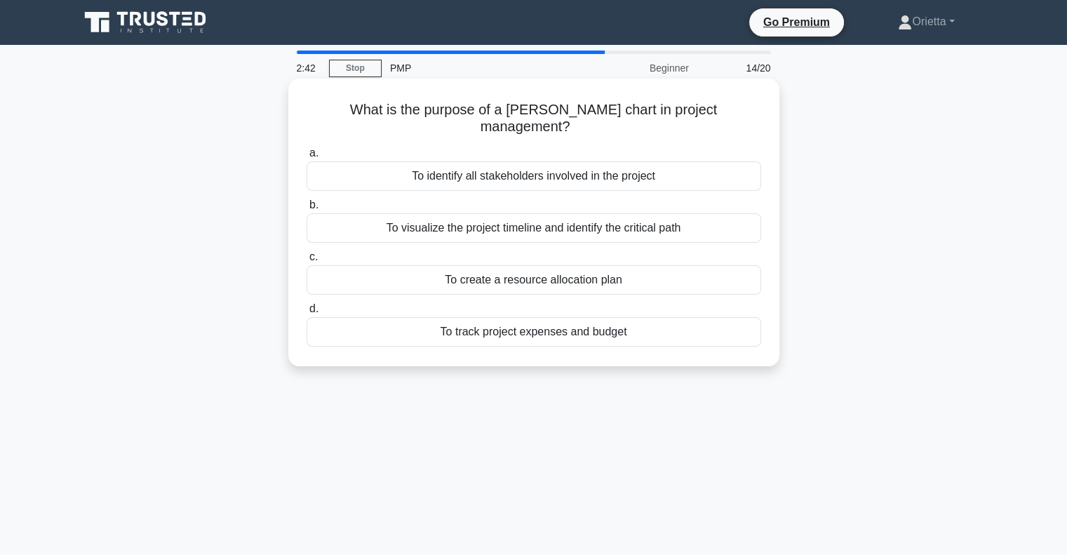
click at [578, 215] on div "To visualize the project timeline and identify the critical path" at bounding box center [534, 227] width 455 height 29
click at [307, 210] on input "b. To visualize the project timeline and identify the critical path" at bounding box center [307, 205] width 0 height 9
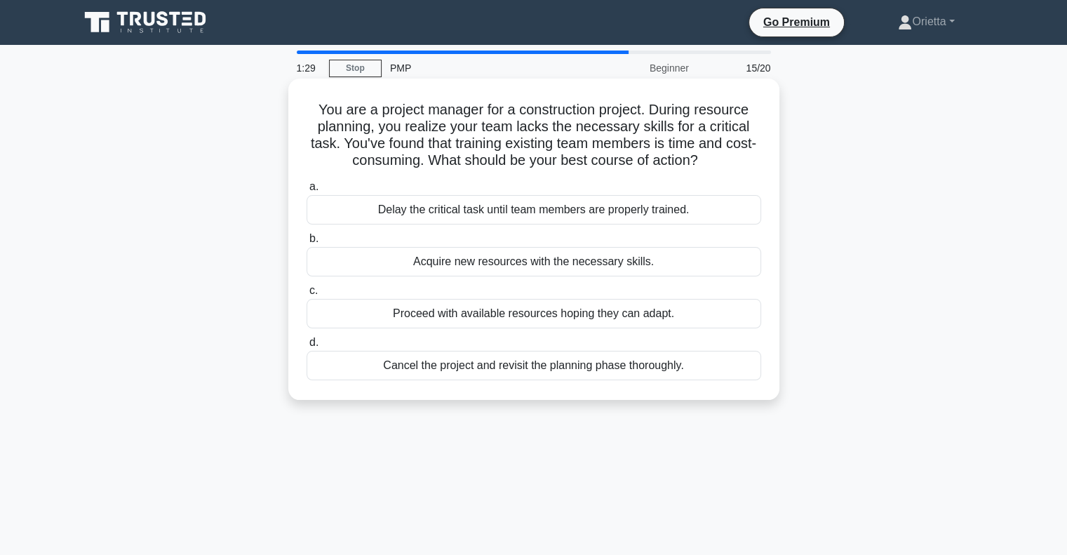
click at [545, 264] on div "Acquire new resources with the necessary skills." at bounding box center [534, 261] width 455 height 29
click at [307, 244] on input "b. Acquire new resources with the necessary skills." at bounding box center [307, 238] width 0 height 9
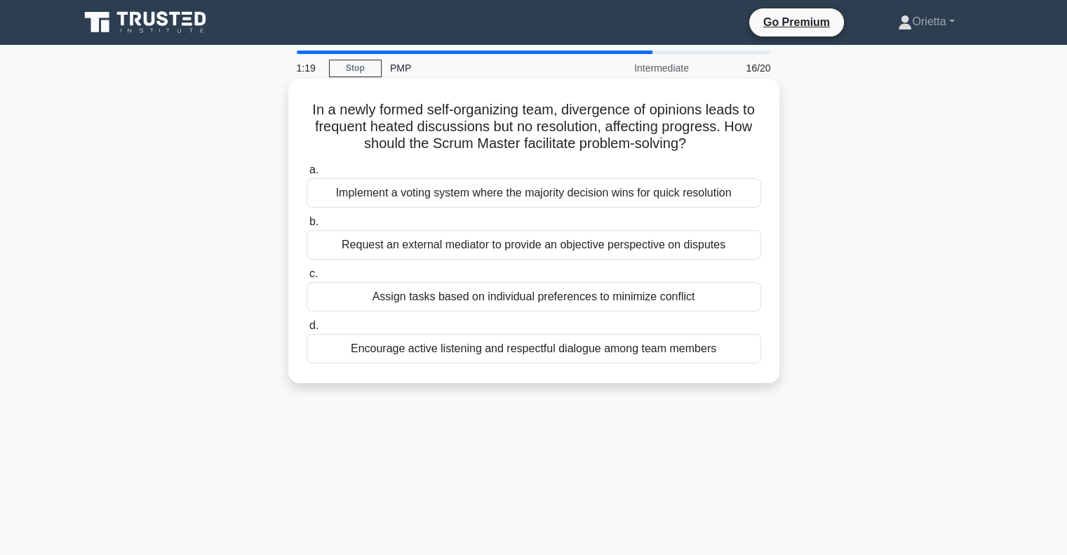
click at [486, 352] on div "Encourage active listening and respectful dialogue among team members" at bounding box center [534, 348] width 455 height 29
click at [307, 331] on input "d. Encourage active listening and respectful dialogue among team members" at bounding box center [307, 325] width 0 height 9
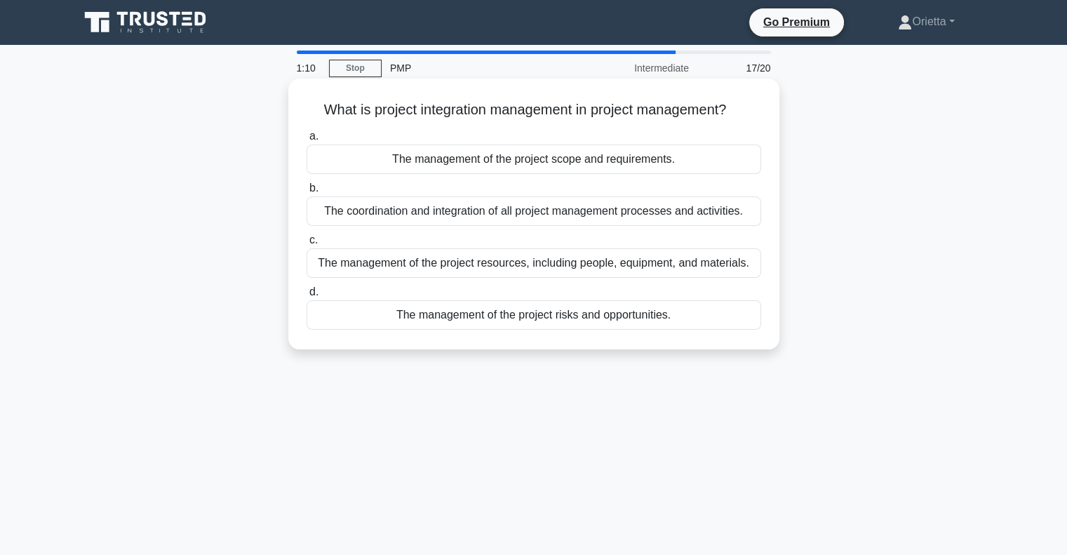
click at [584, 220] on div "The coordination and integration of all project management processes and activi…" at bounding box center [534, 211] width 455 height 29
click at [307, 193] on input "b. The coordination and integration of all project management processes and act…" at bounding box center [307, 188] width 0 height 9
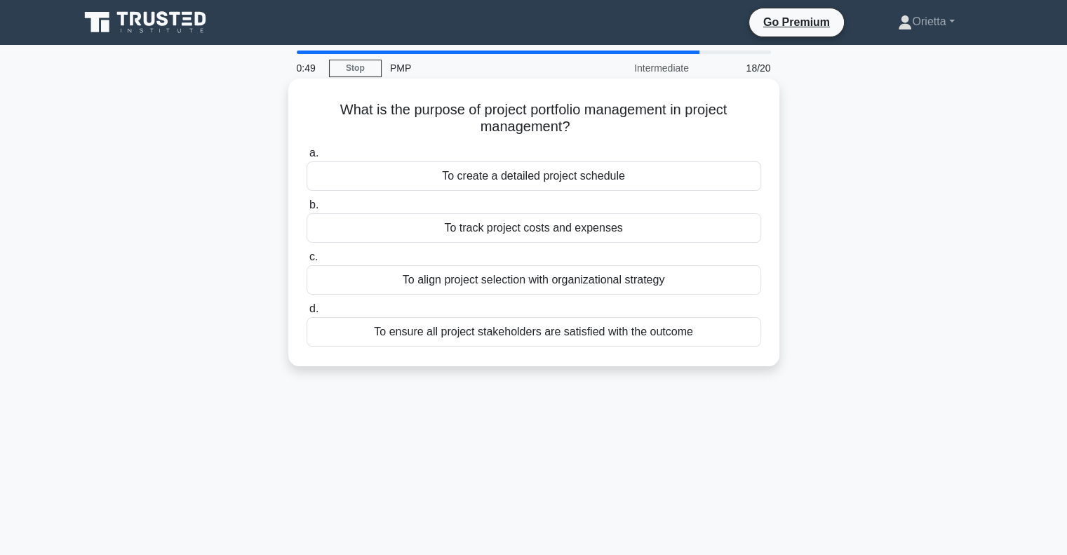
click at [565, 179] on div "To create a detailed project schedule" at bounding box center [534, 175] width 455 height 29
click at [307, 158] on input "a. To create a detailed project schedule" at bounding box center [307, 153] width 0 height 9
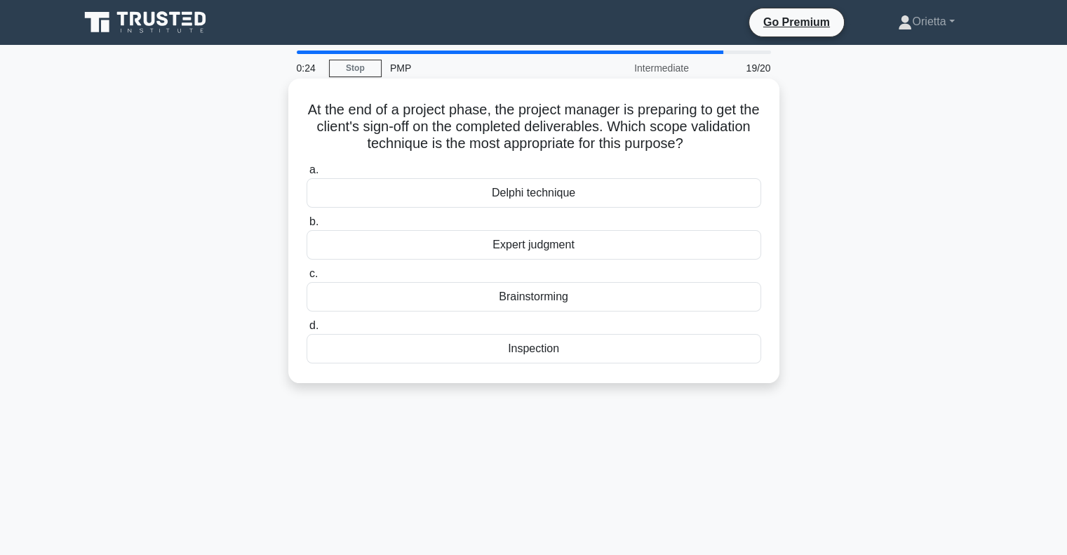
click at [507, 356] on div "Inspection" at bounding box center [534, 348] width 455 height 29
click at [307, 331] on input "d. Inspection" at bounding box center [307, 325] width 0 height 9
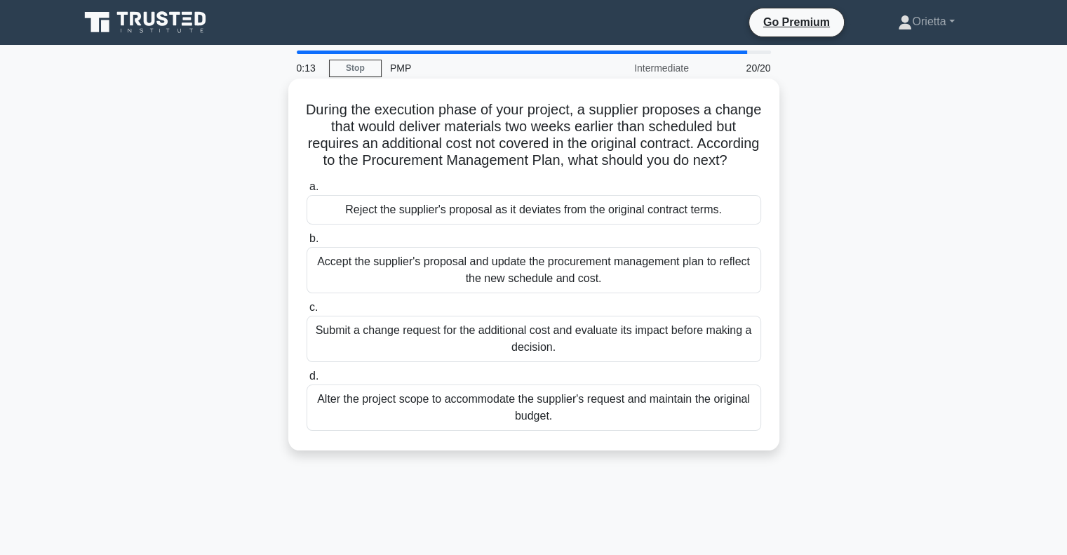
click at [500, 362] on div "Submit a change request for the additional cost and evaluate its impact before …" at bounding box center [534, 339] width 455 height 46
click at [307, 312] on input "c. Submit a change request for the additional cost and evaluate its impact befo…" at bounding box center [307, 307] width 0 height 9
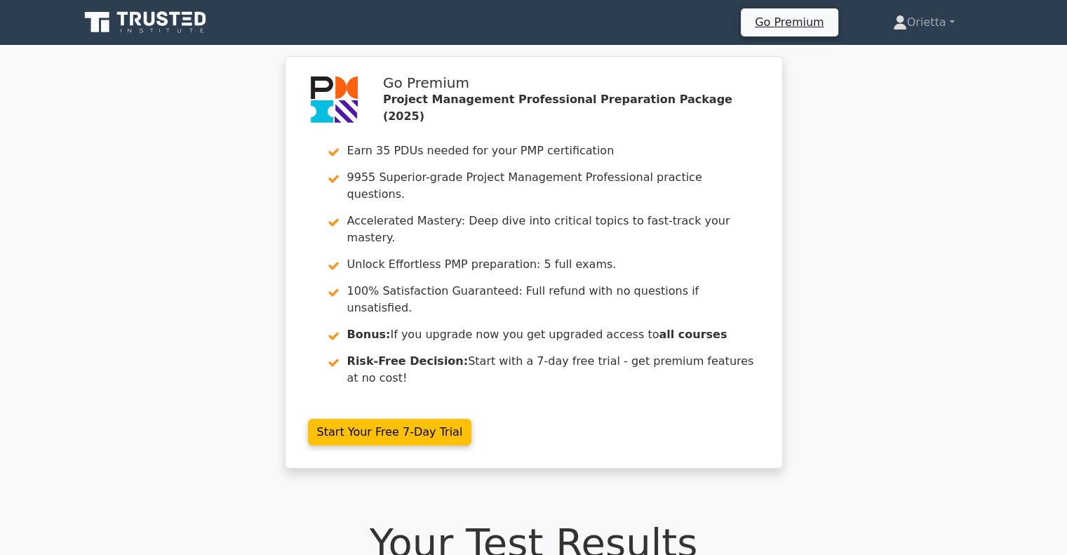
click at [472, 419] on link "Start Your Free 7-Day Trial" at bounding box center [390, 432] width 164 height 27
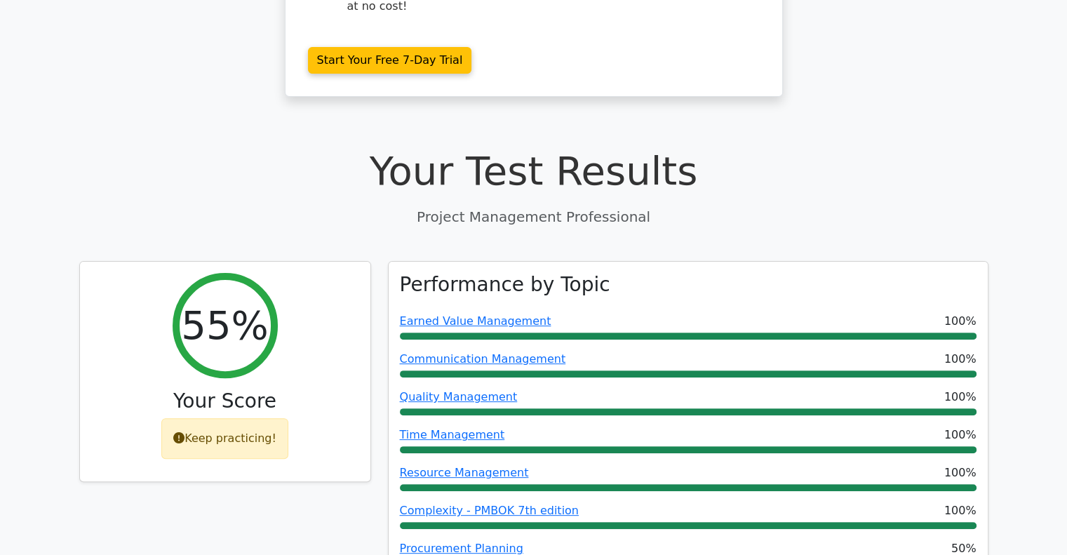
scroll to position [385, 0]
